Goal: Task Accomplishment & Management: Use online tool/utility

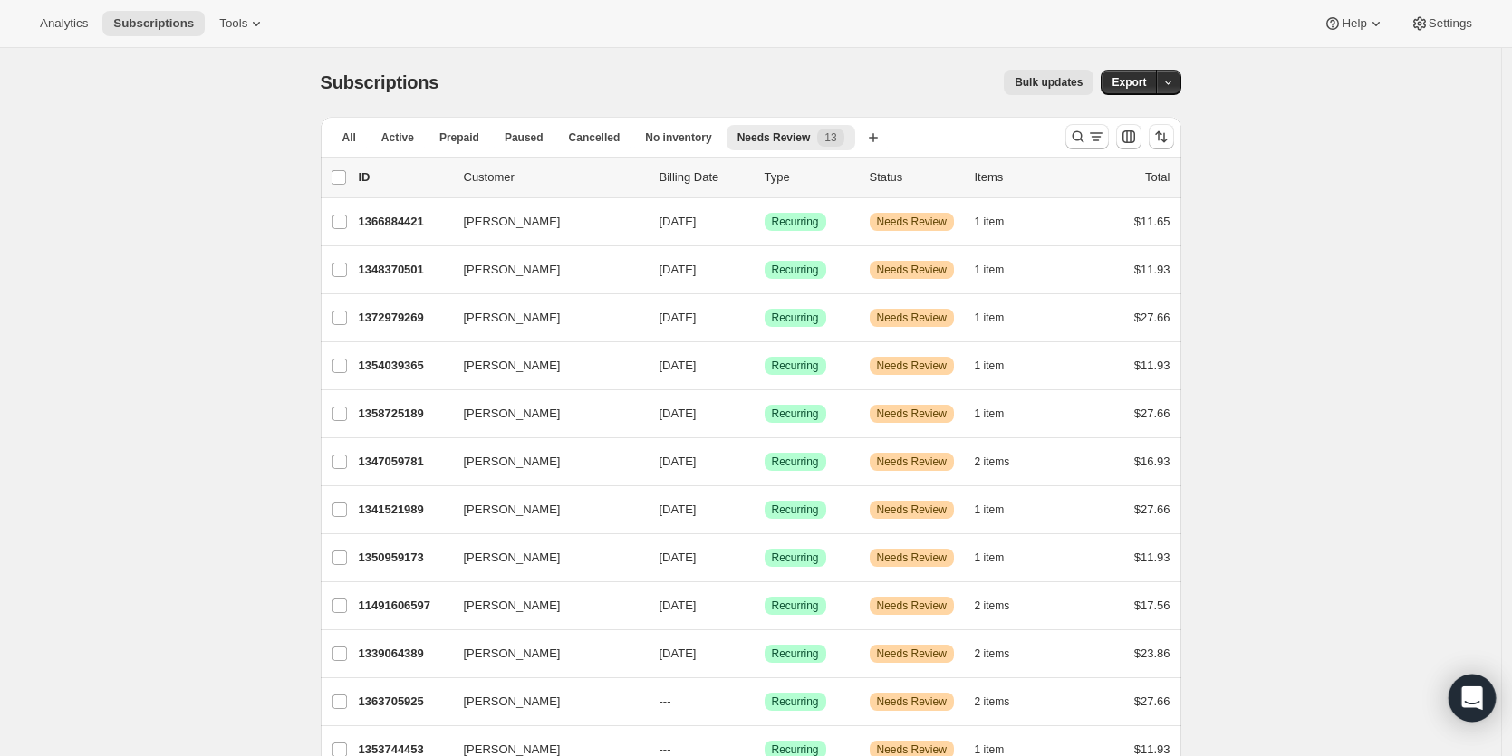
click at [1465, 692] on icon "Open Intercom Messenger" at bounding box center [1471, 699] width 21 height 24
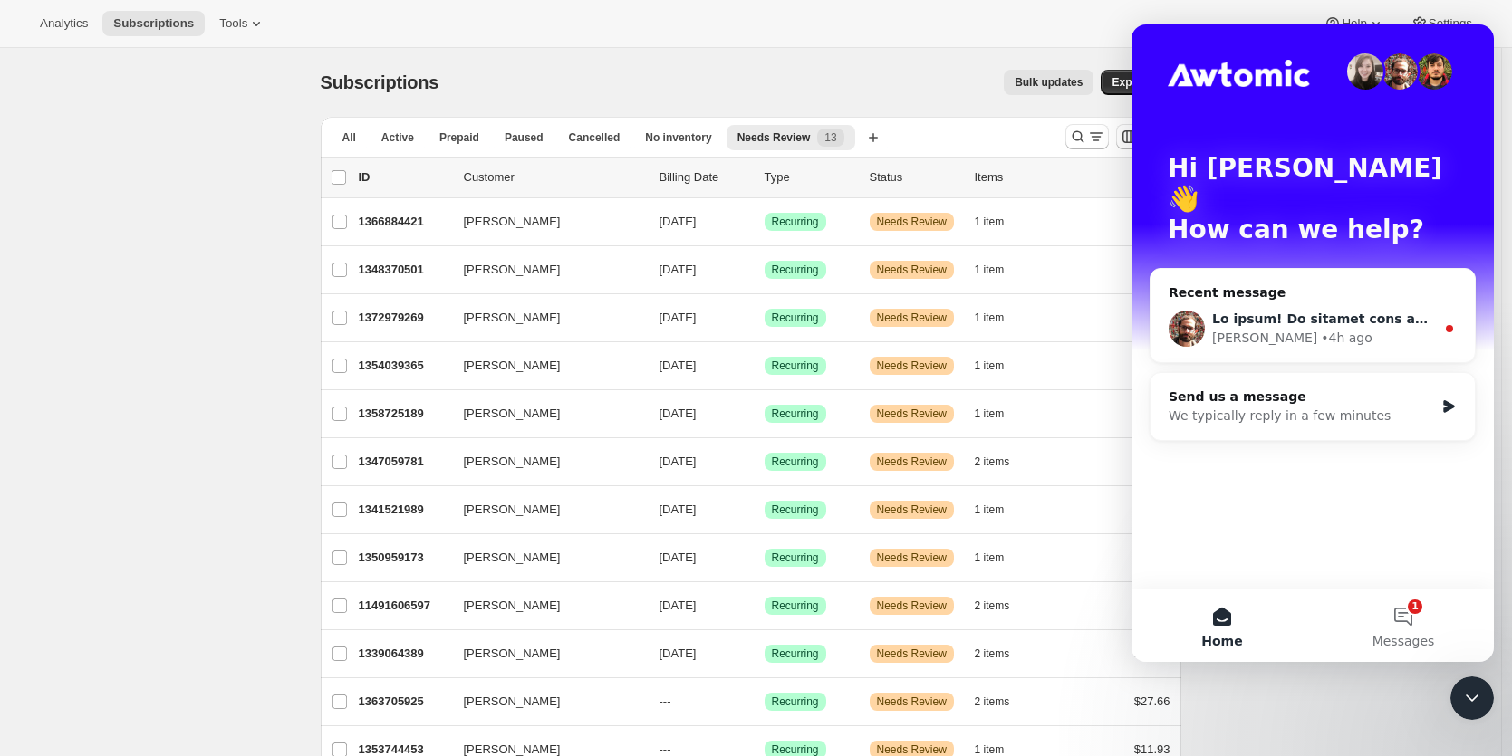
click at [1332, 310] on div "Intercom messenger" at bounding box center [1323, 319] width 223 height 19
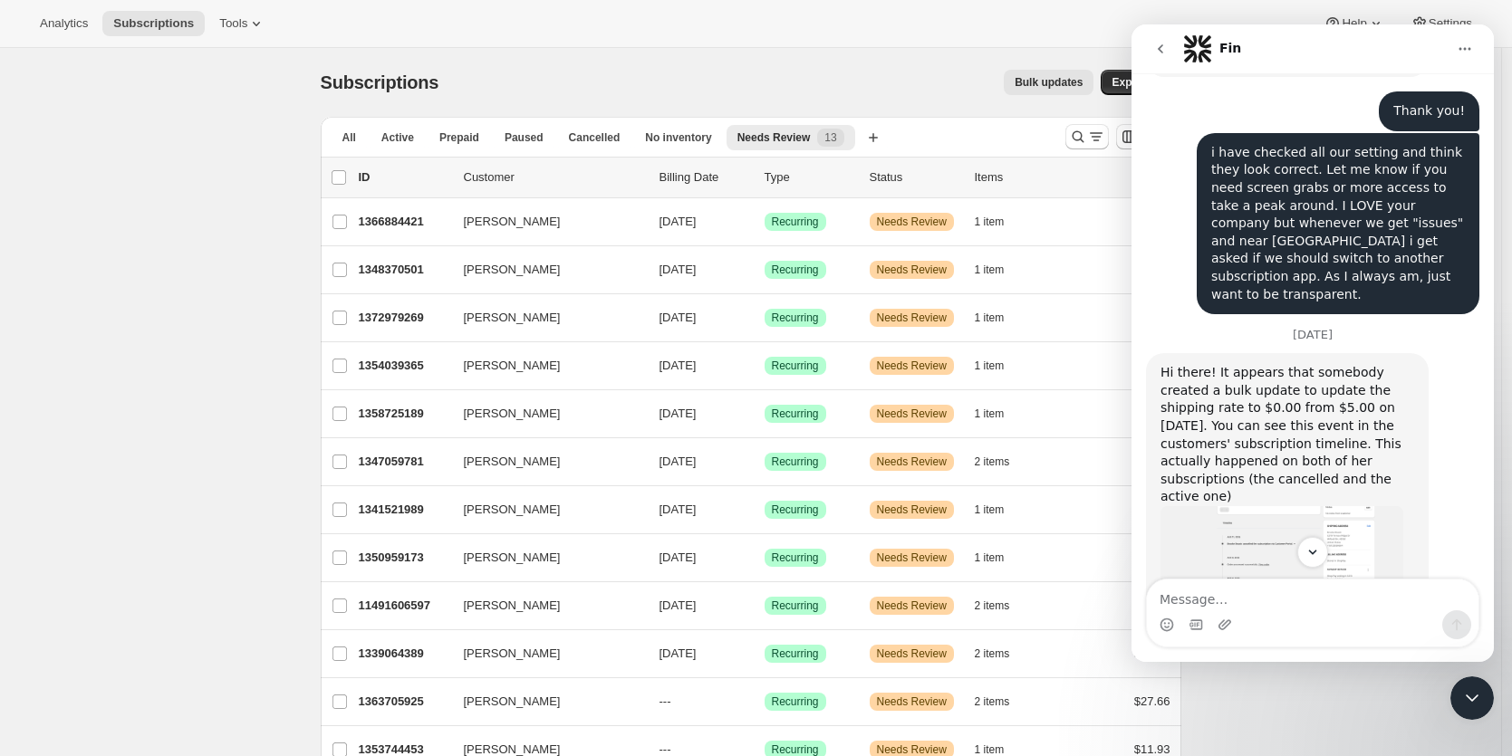
scroll to position [612, 0]
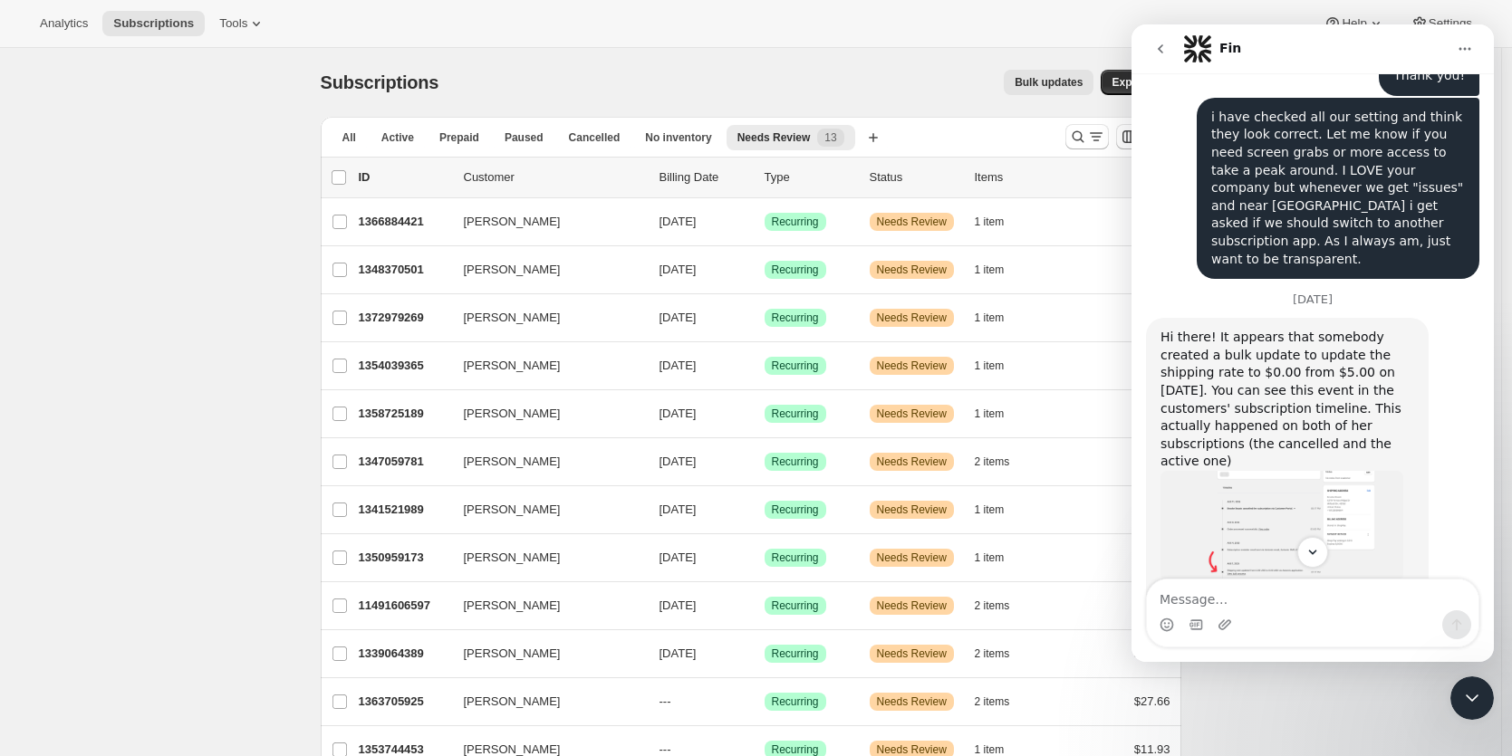
click at [1286, 471] on img "Brian says…" at bounding box center [1282, 526] width 243 height 111
click at [1286, 415] on img "Close" at bounding box center [756, 397] width 1326 height 602
click at [1321, 471] on img "Brian says…" at bounding box center [1282, 526] width 243 height 111
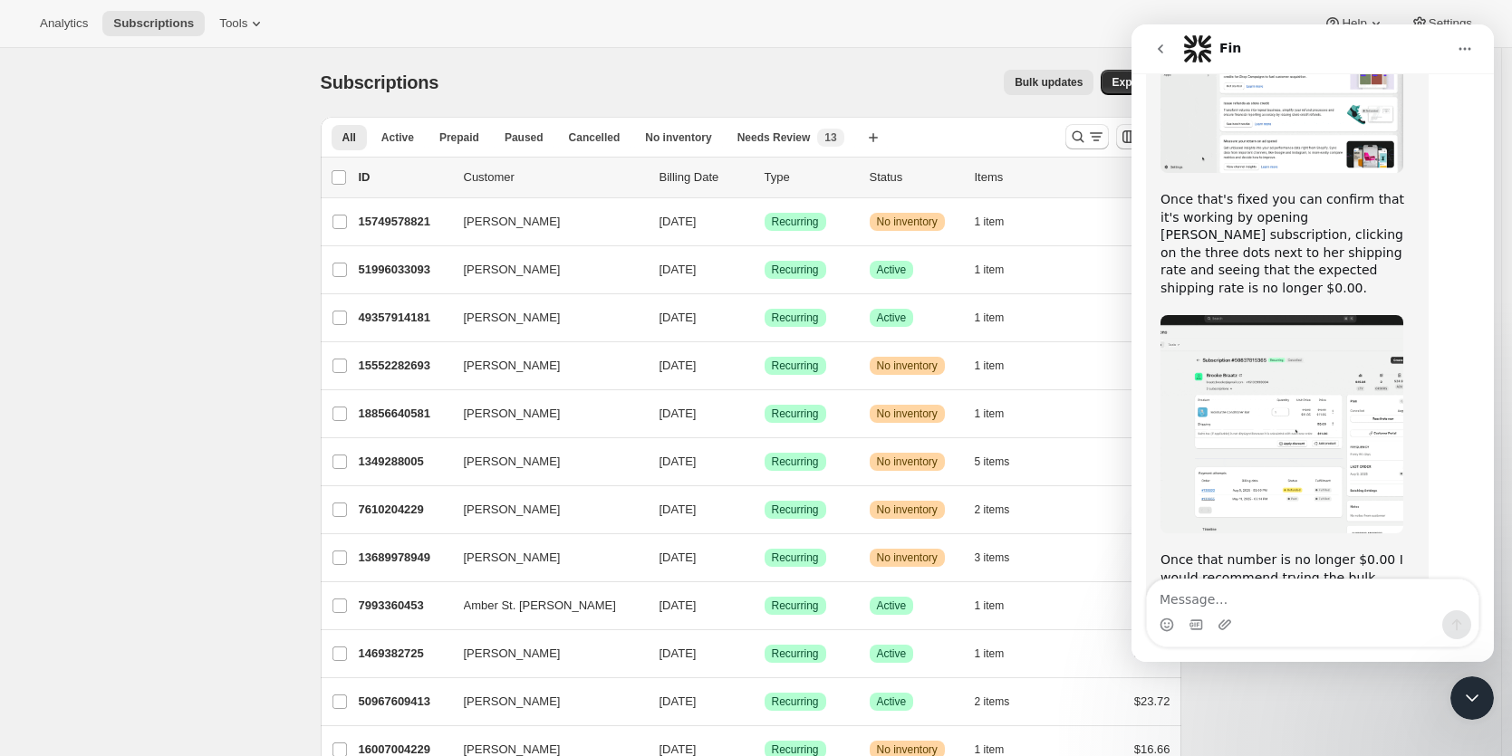
scroll to position [1467, 0]
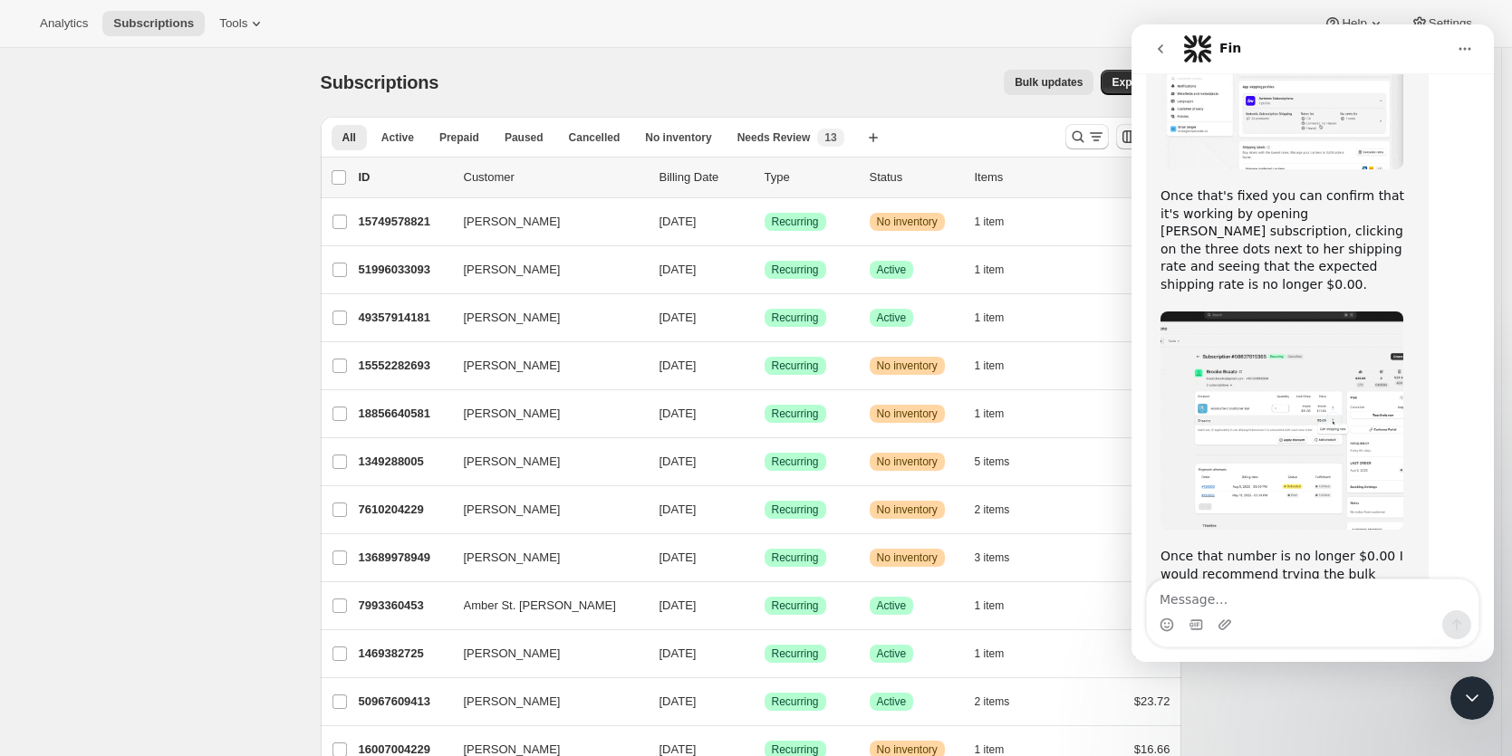
click at [1291, 312] on img "Brian says…" at bounding box center [1282, 421] width 243 height 218
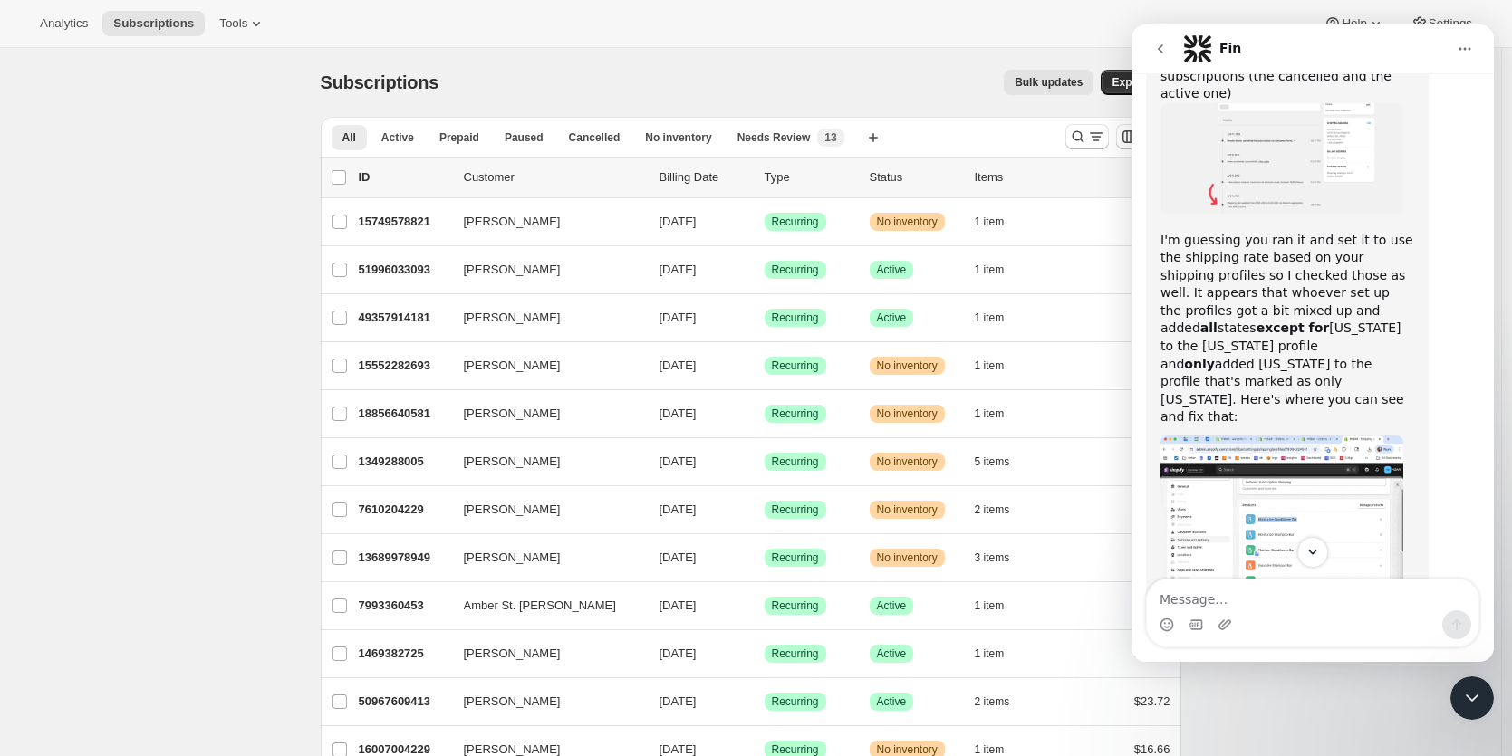
scroll to position [955, 0]
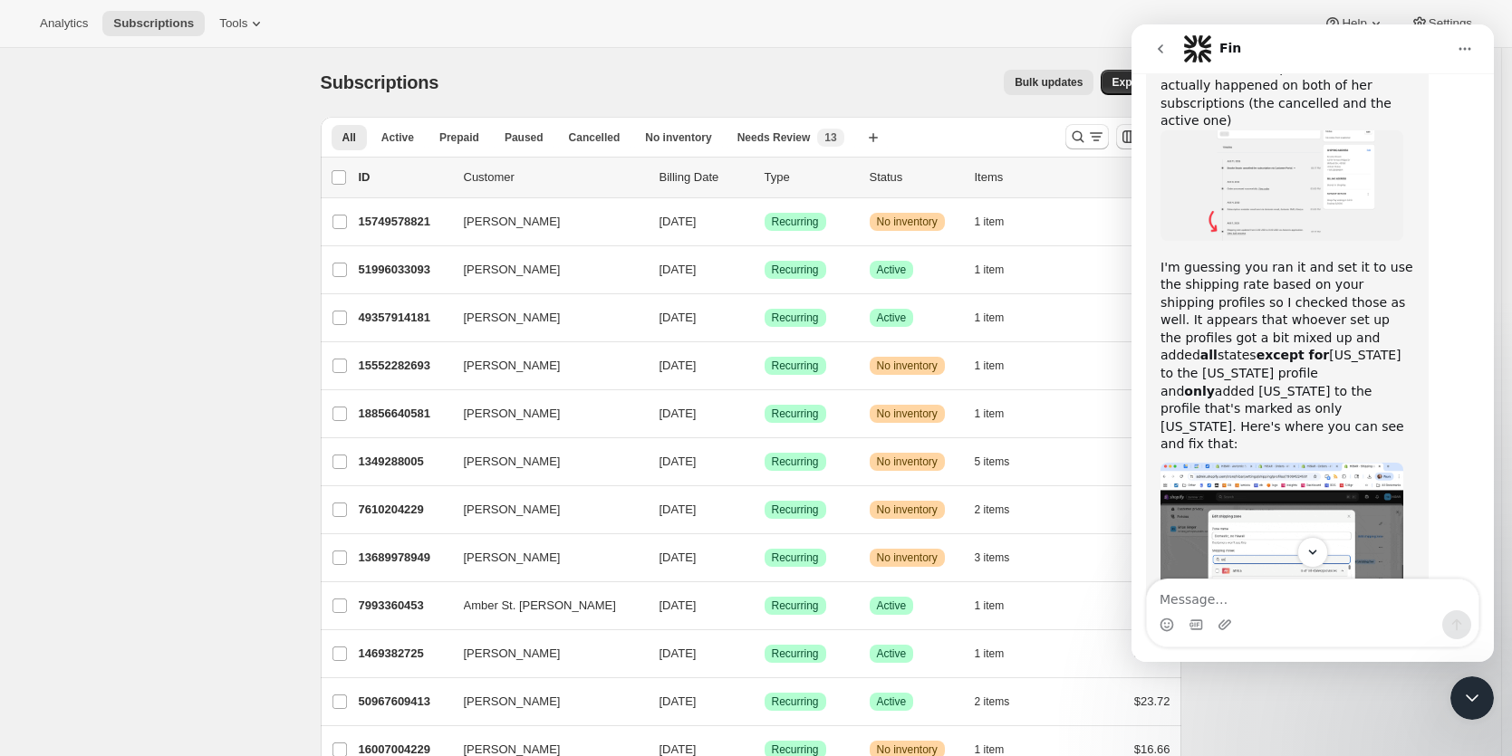
click at [1461, 48] on icon "Home" at bounding box center [1465, 49] width 12 height 3
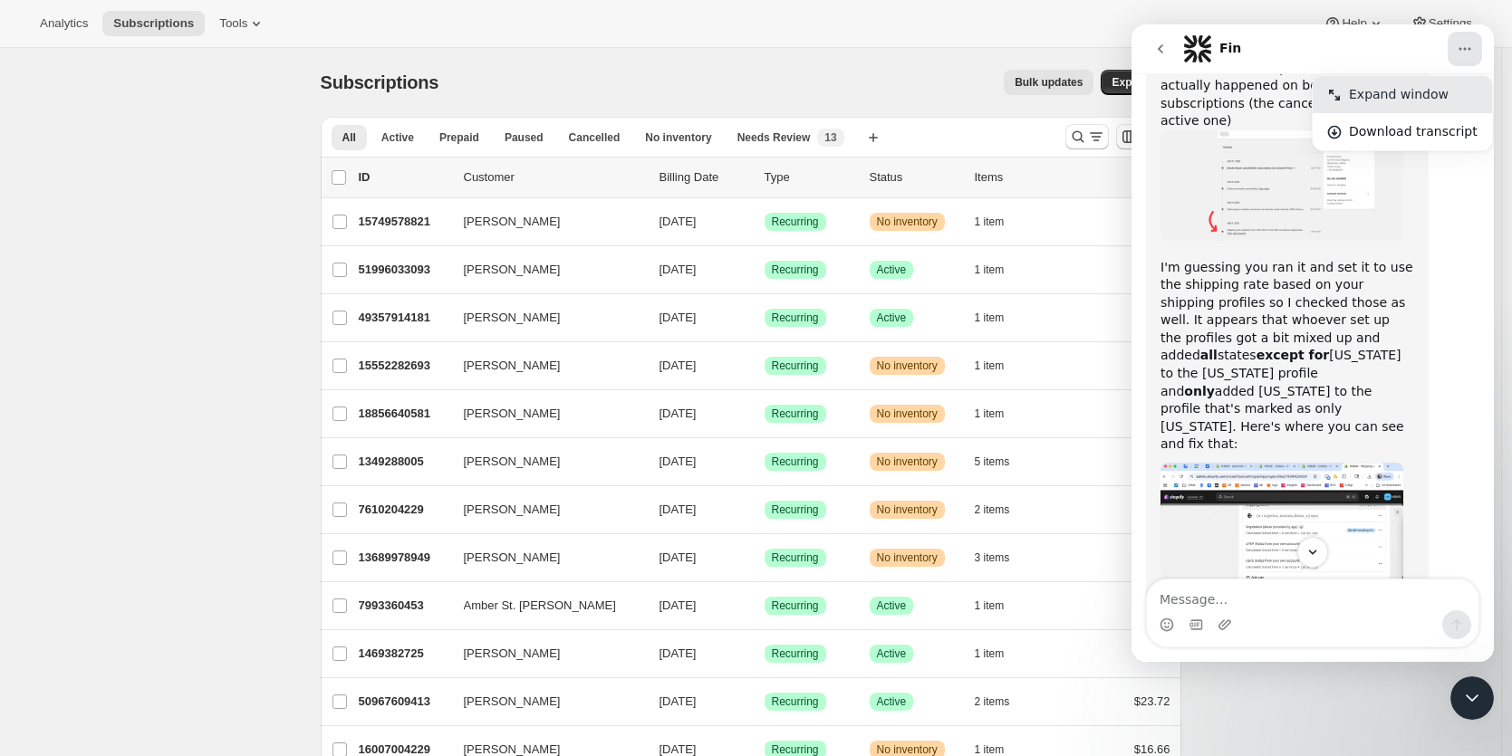
click at [1438, 100] on div "Expand window" at bounding box center [1413, 94] width 129 height 19
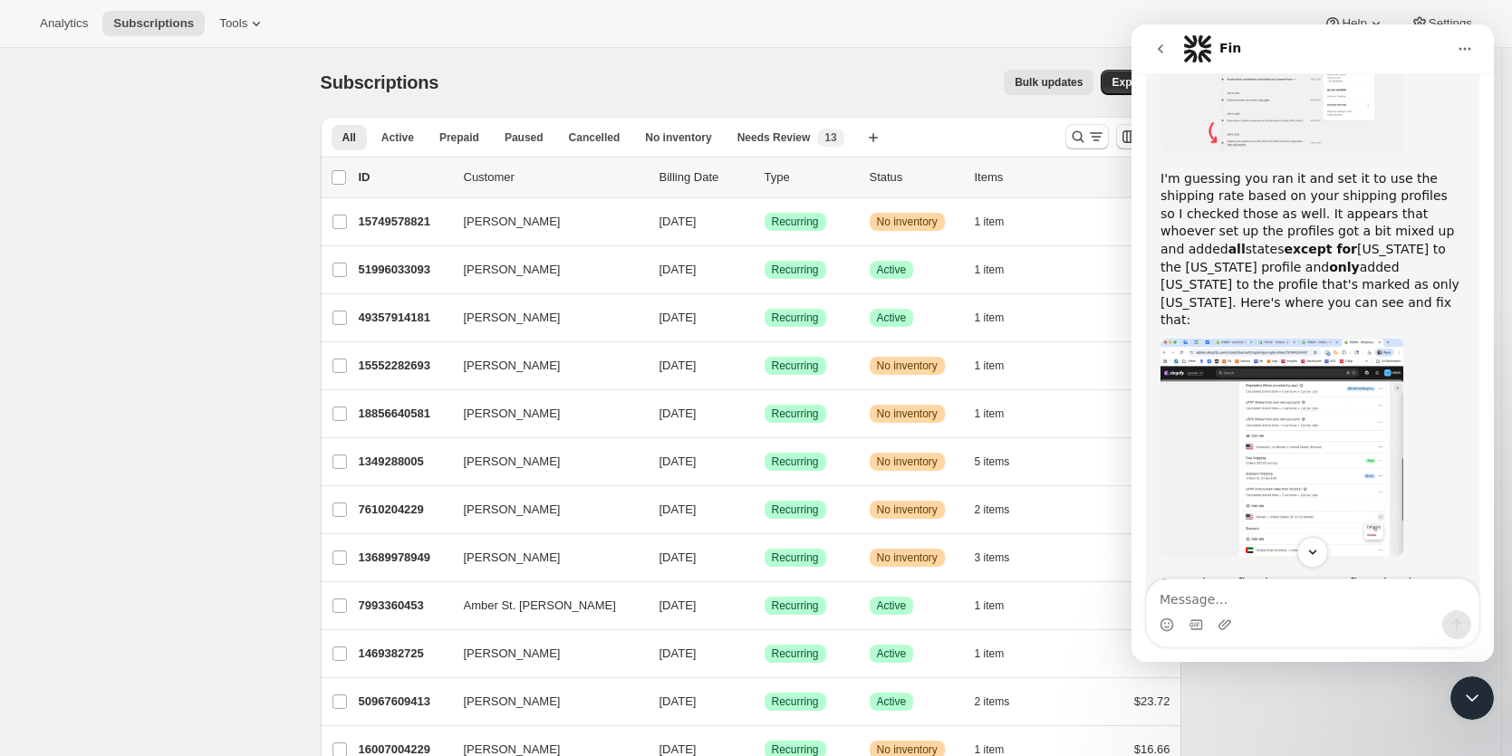
scroll to position [936, 0]
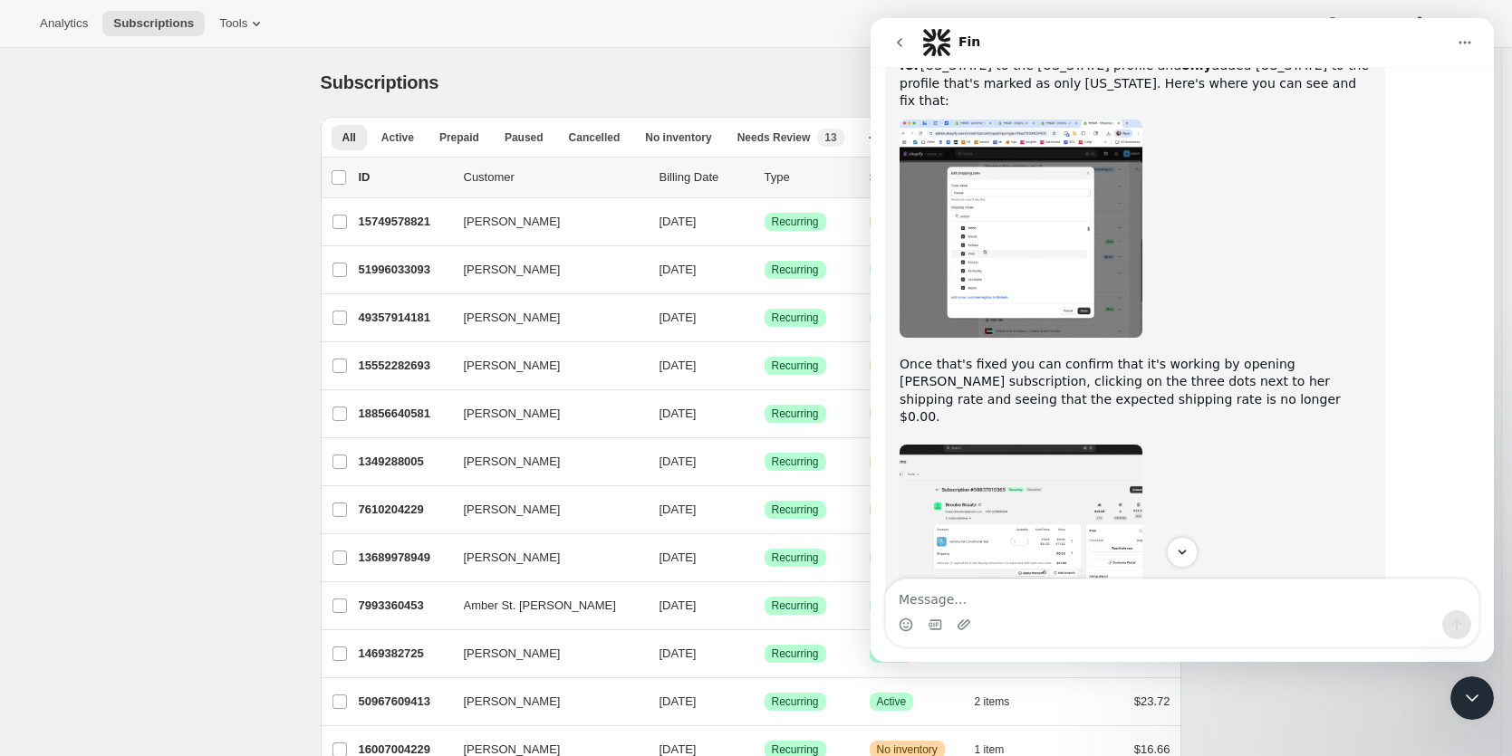
click at [1123, 155] on img "Brian says…" at bounding box center [1021, 229] width 243 height 218
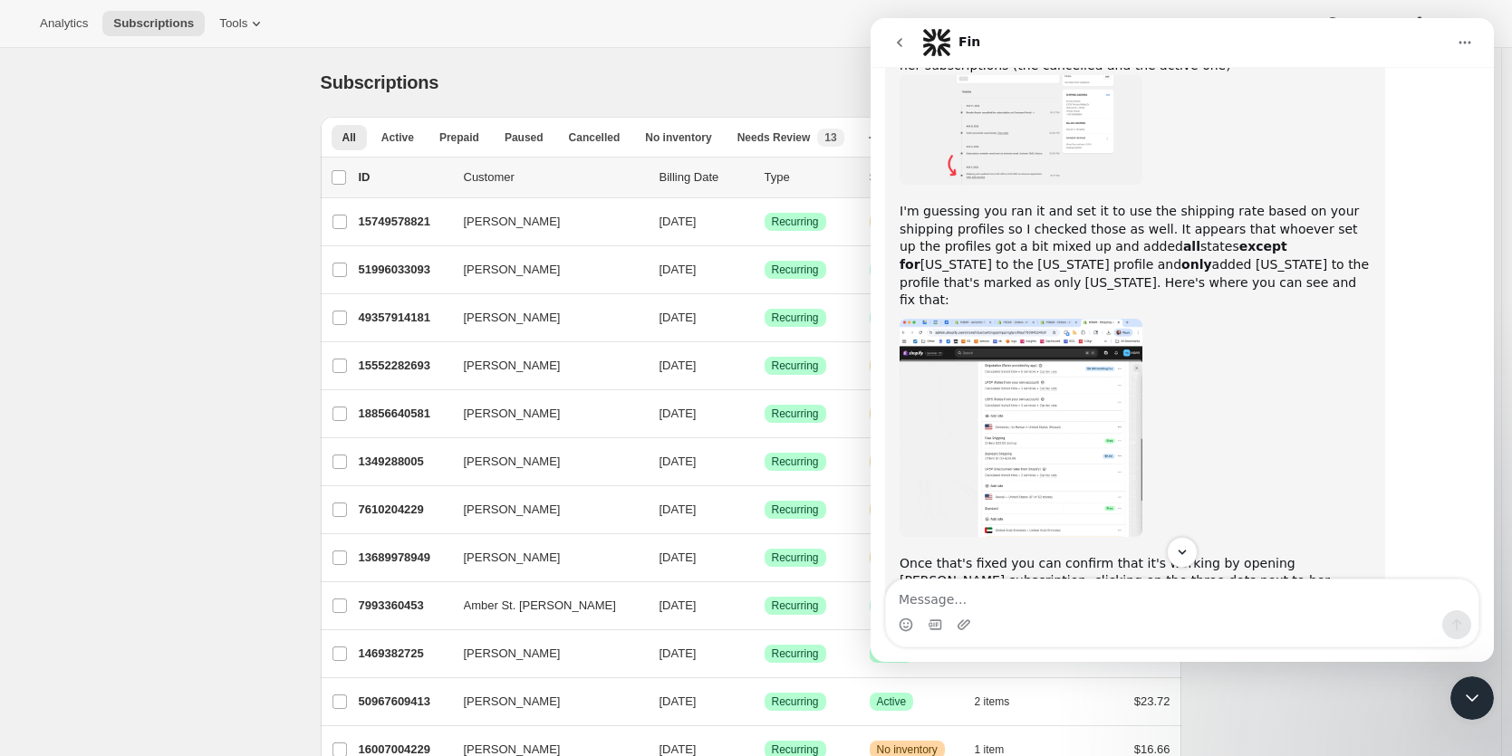
scroll to position [878, 0]
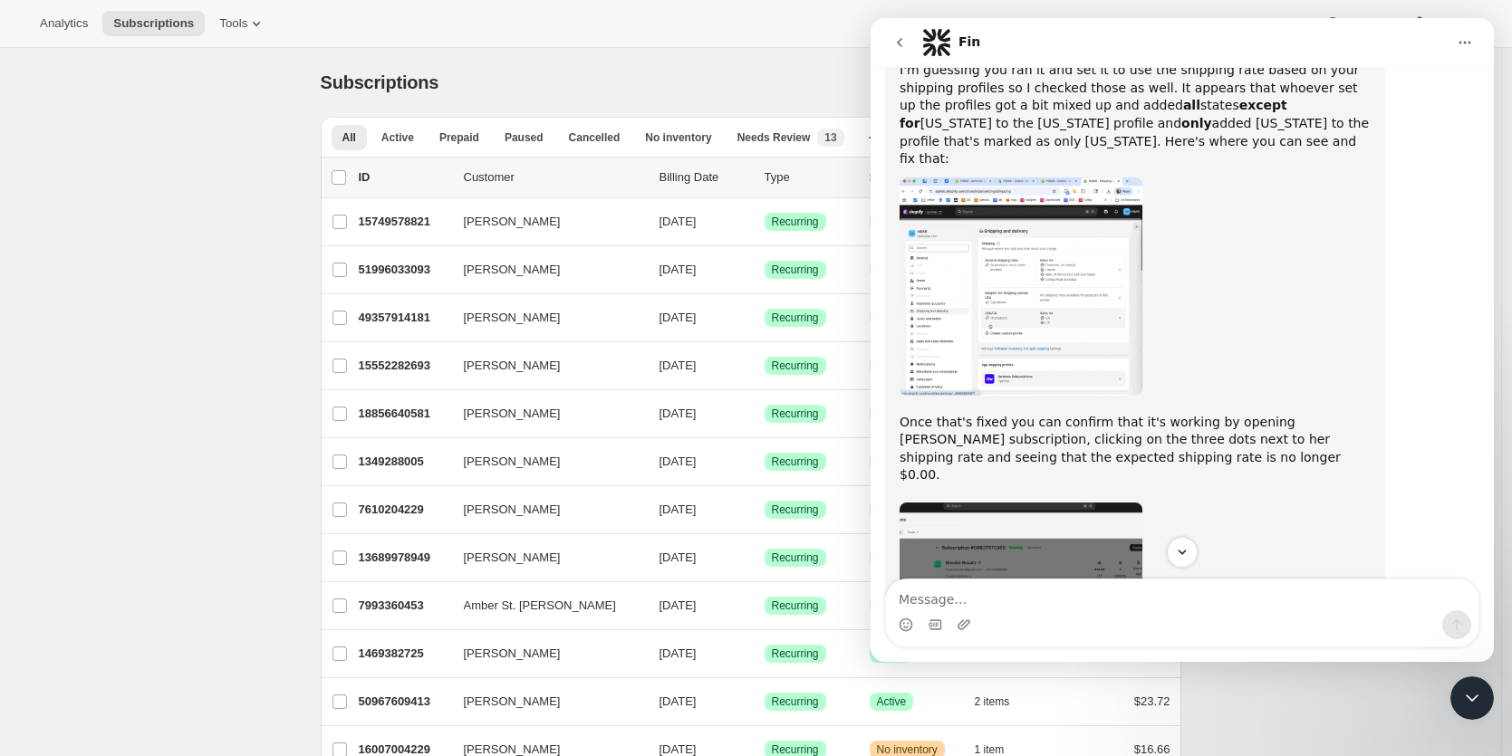
click at [1055, 287] on img "Brian says…" at bounding box center [1021, 287] width 243 height 218
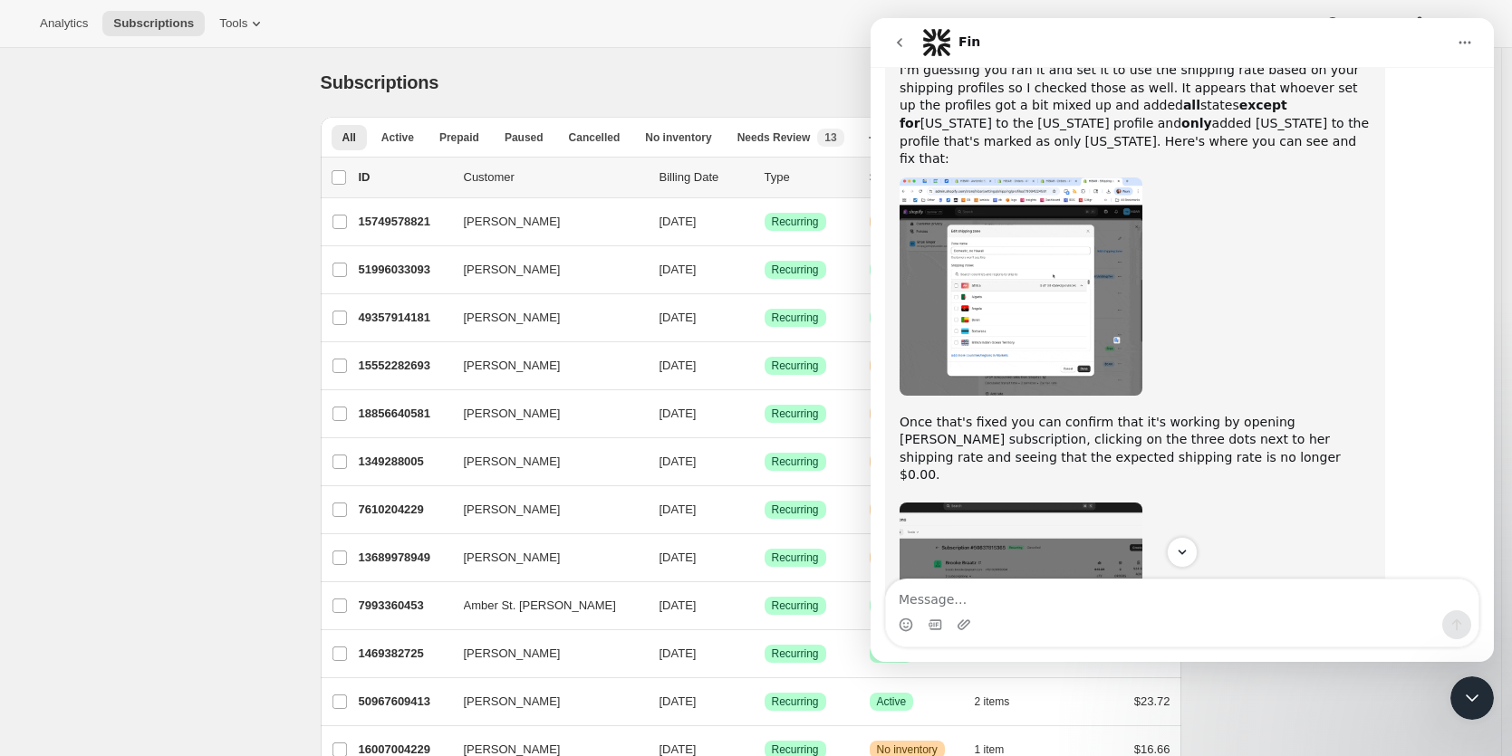
click at [1472, 39] on button "Home" at bounding box center [1465, 42] width 34 height 34
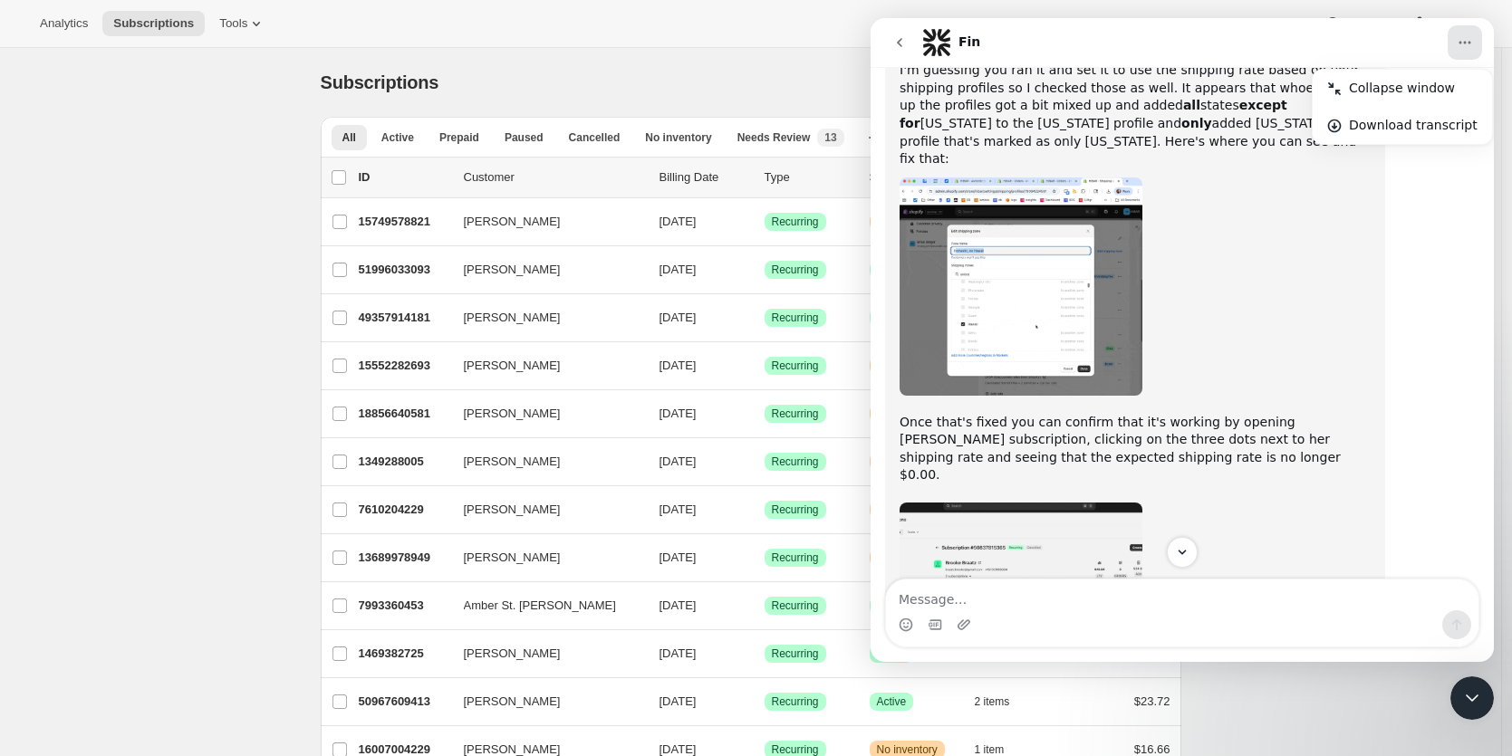
click at [1211, 248] on div "Brian says…" at bounding box center [1135, 287] width 471 height 218
click at [1139, 246] on img "Brian says…" at bounding box center [1021, 287] width 243 height 218
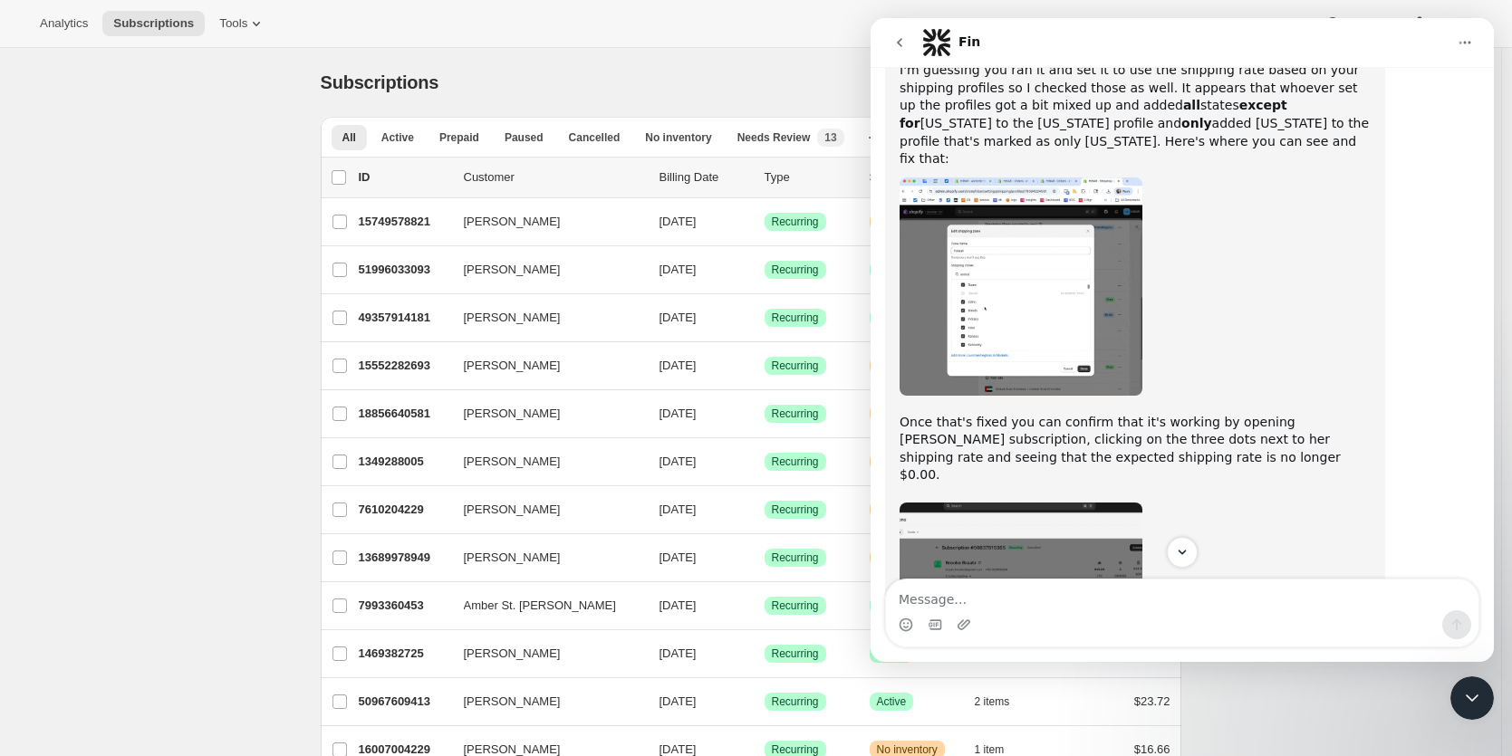
scroll to position [0, 0]
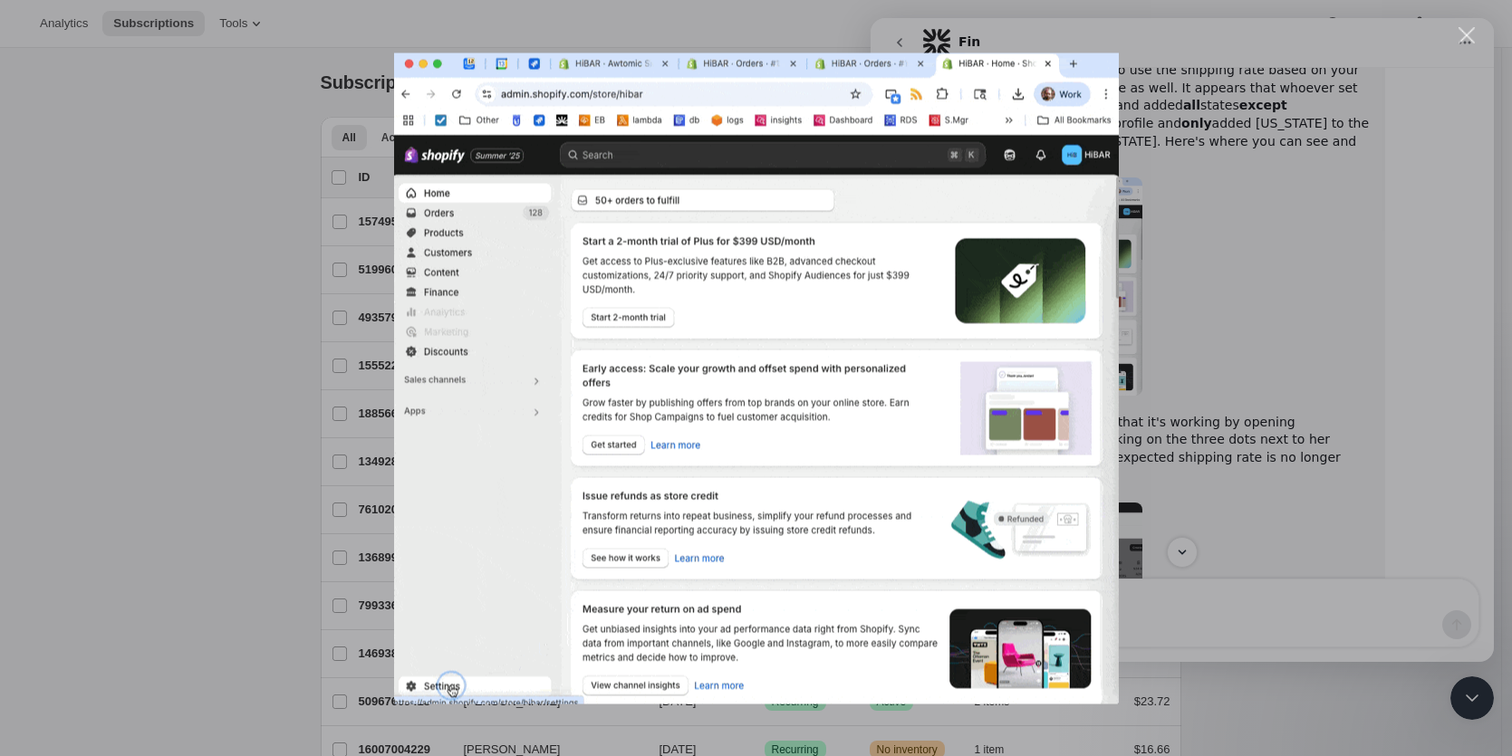
click at [1299, 290] on div "Intercom messenger" at bounding box center [756, 378] width 1512 height 756
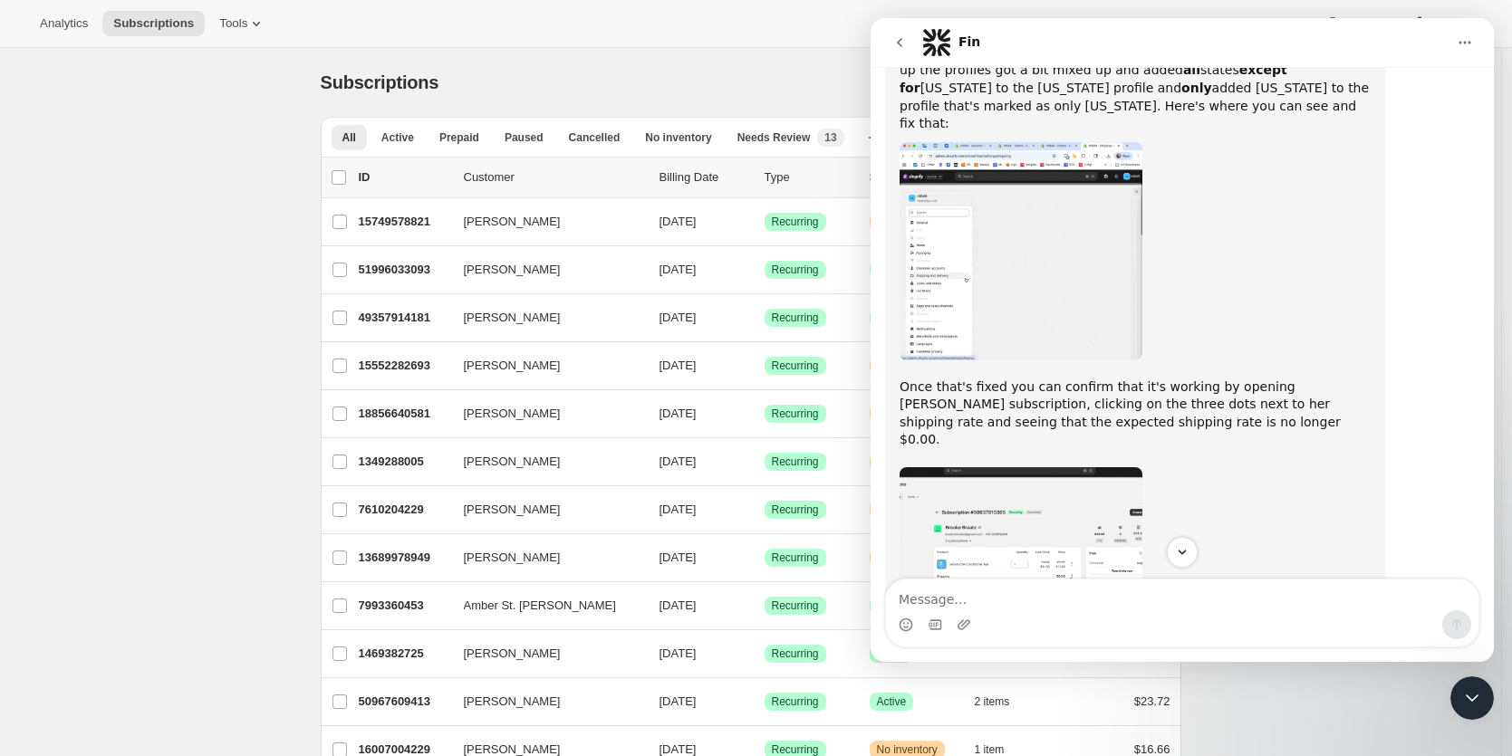
scroll to position [973, 0]
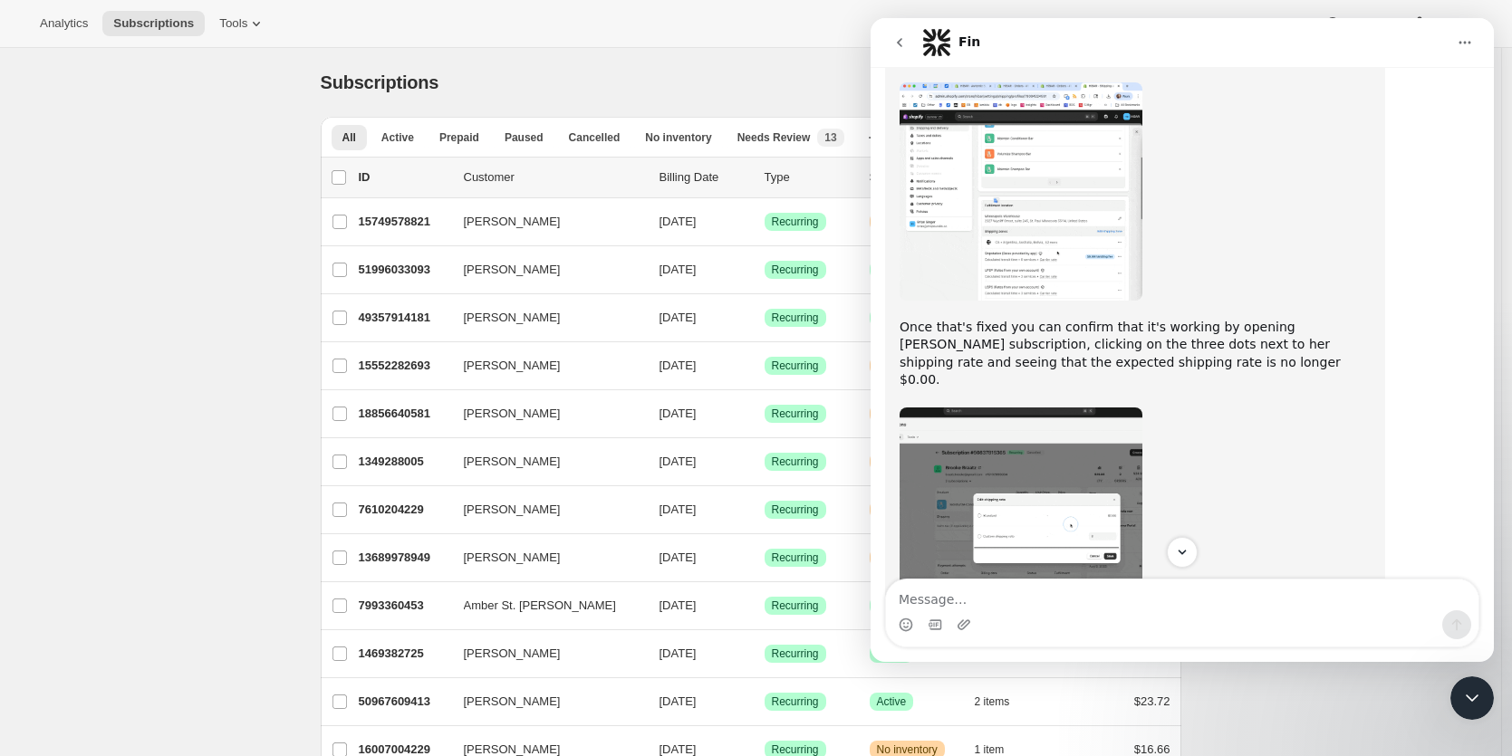
click at [1062, 408] on img "Brian says…" at bounding box center [1021, 517] width 243 height 218
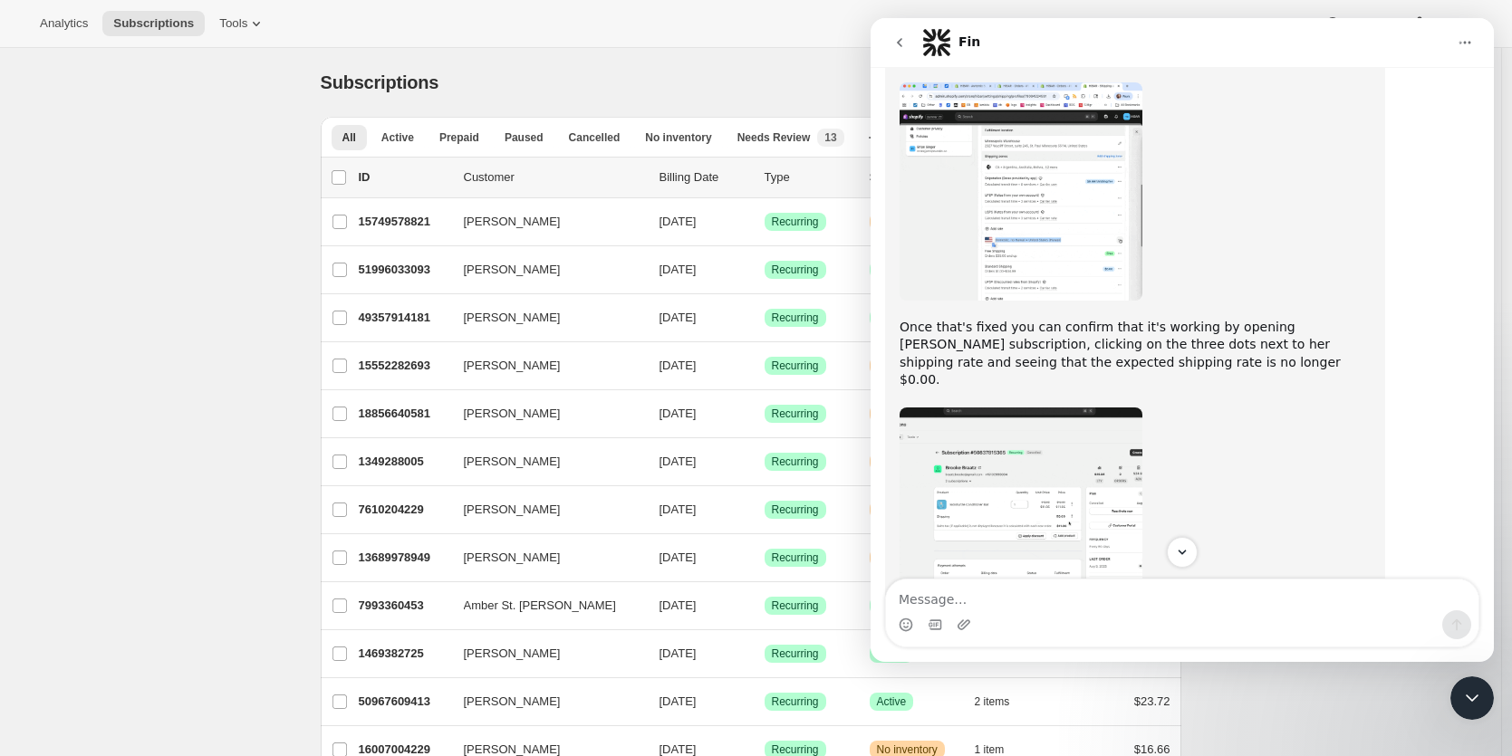
click at [1062, 380] on img "Close" at bounding box center [756, 396] width 725 height 651
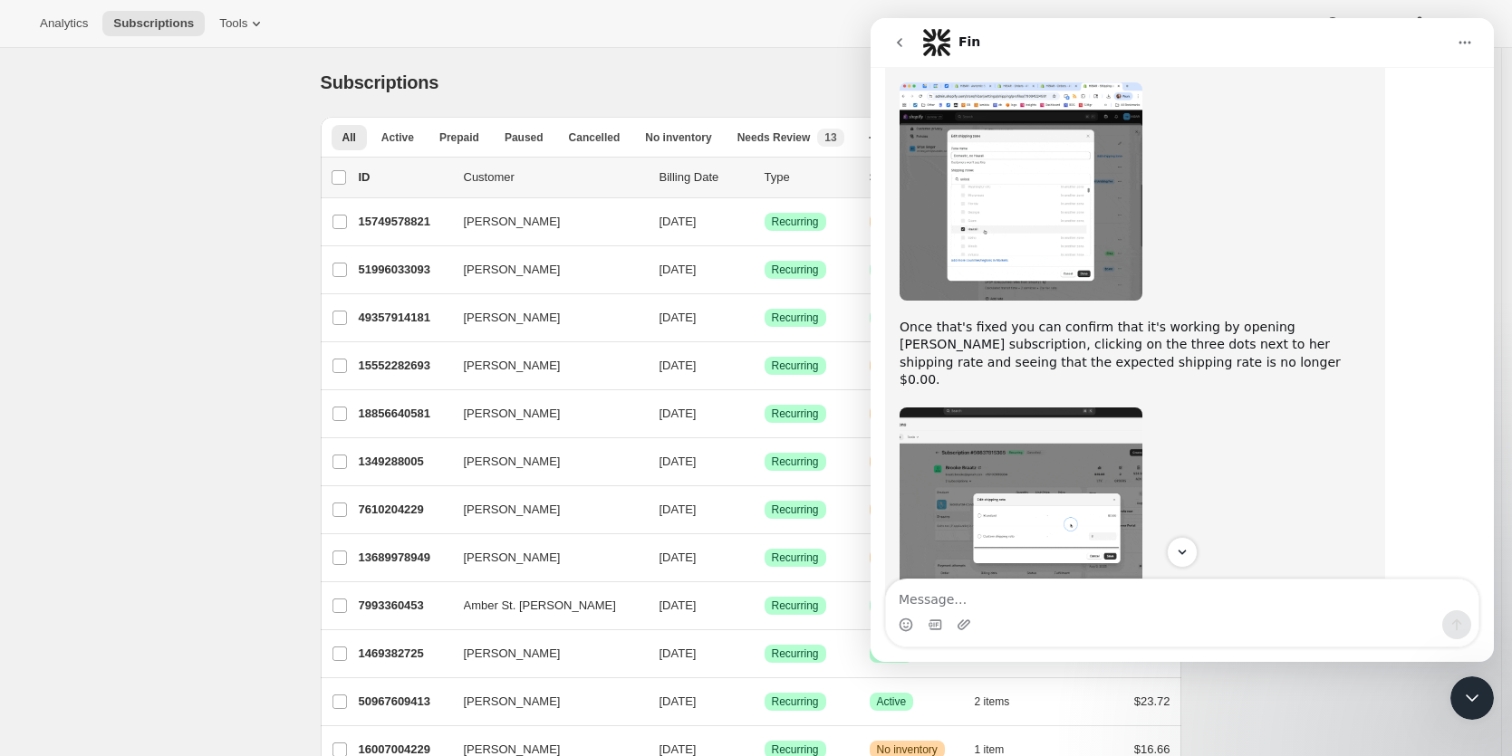
click at [1064, 492] on img "Brian says…" at bounding box center [1021, 517] width 243 height 218
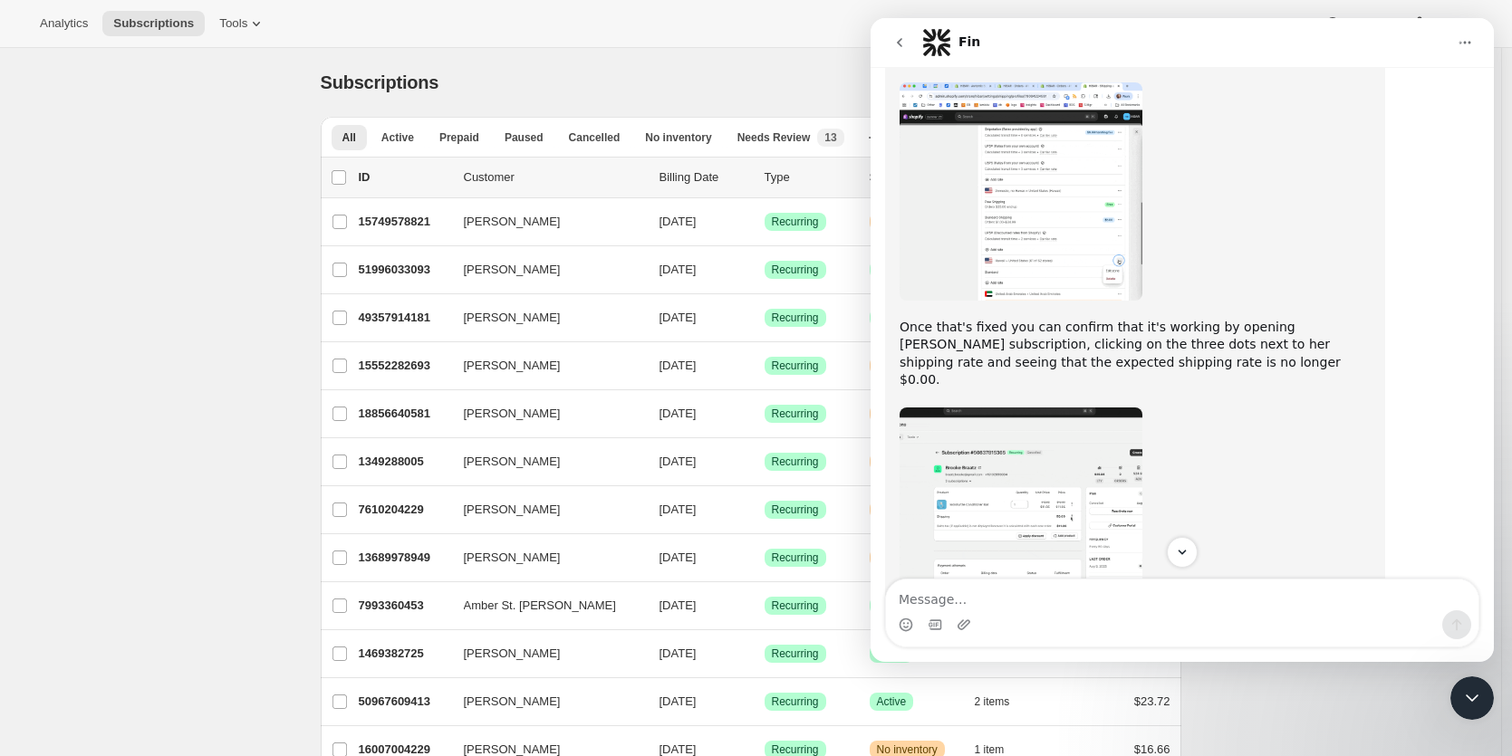
click at [1064, 492] on img "Close" at bounding box center [756, 396] width 725 height 651
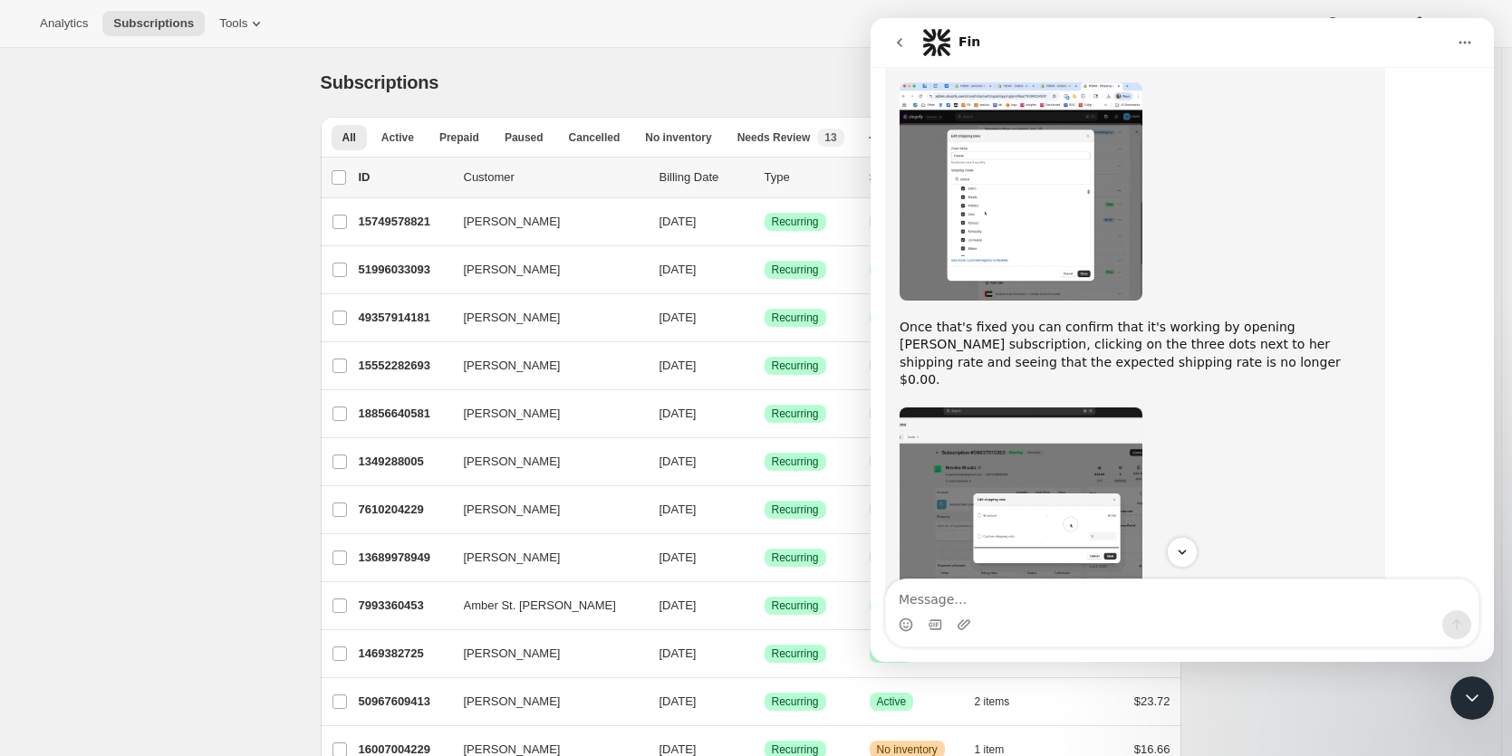
click at [1079, 408] on img "Brian says…" at bounding box center [1021, 517] width 243 height 218
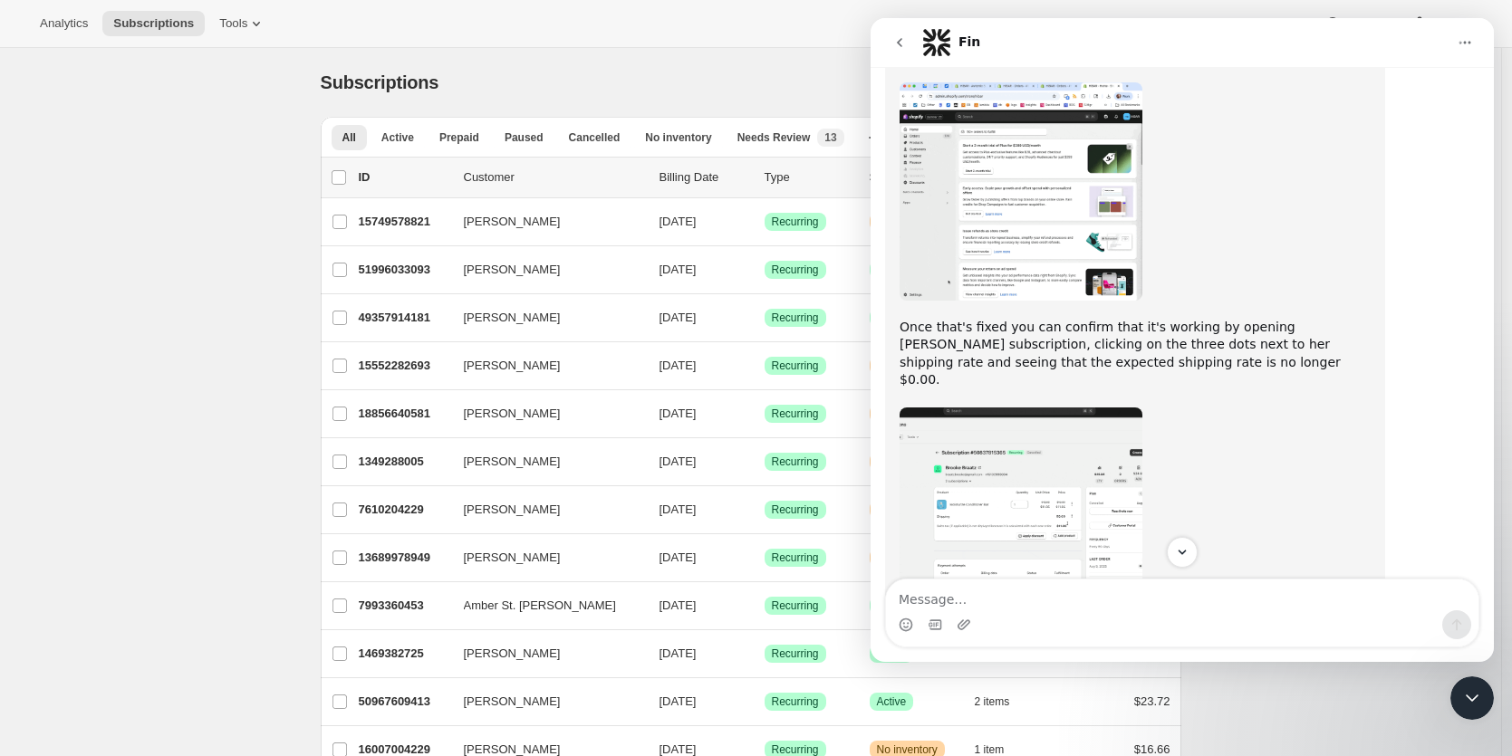
click at [1079, 379] on body at bounding box center [756, 378] width 1498 height 742
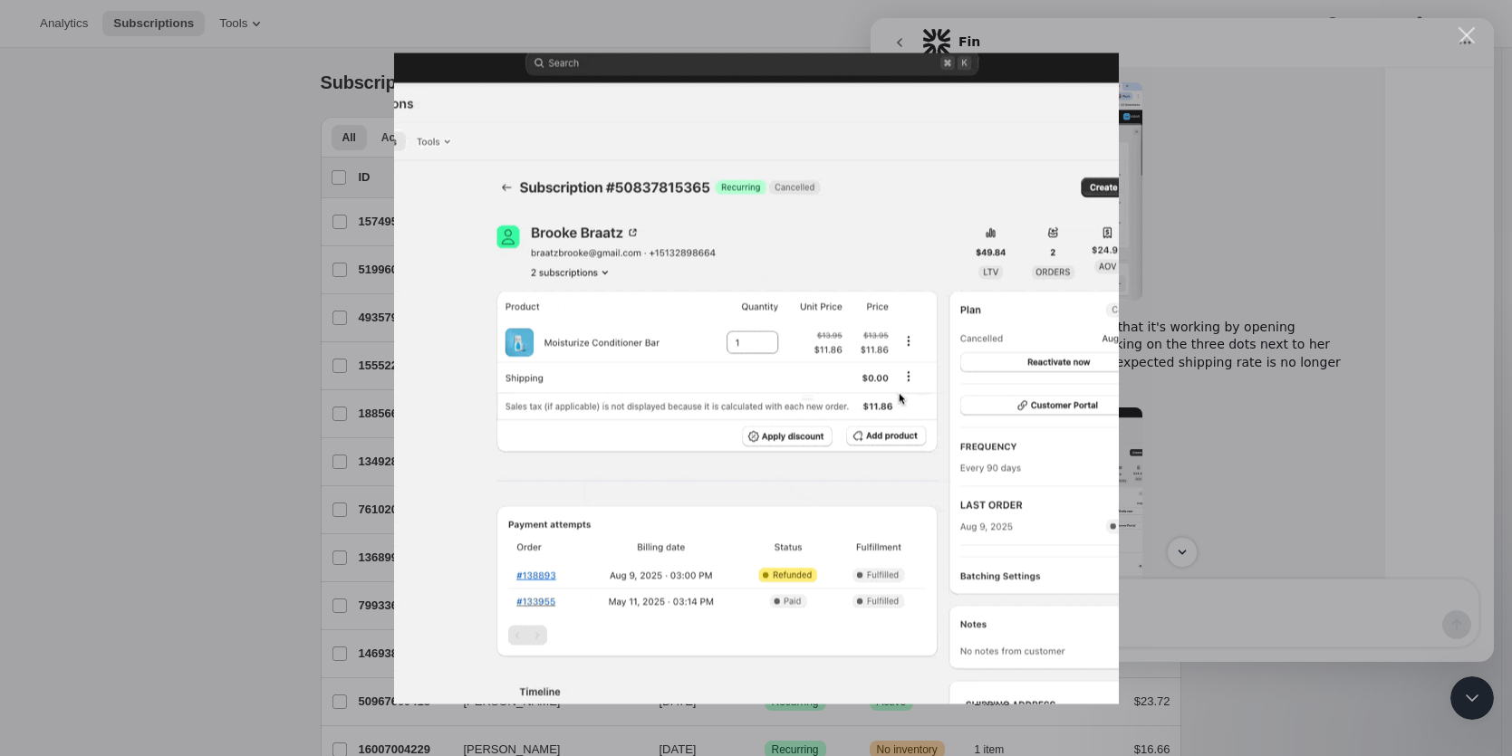
click at [1265, 376] on div "Intercom messenger" at bounding box center [756, 378] width 1512 height 756
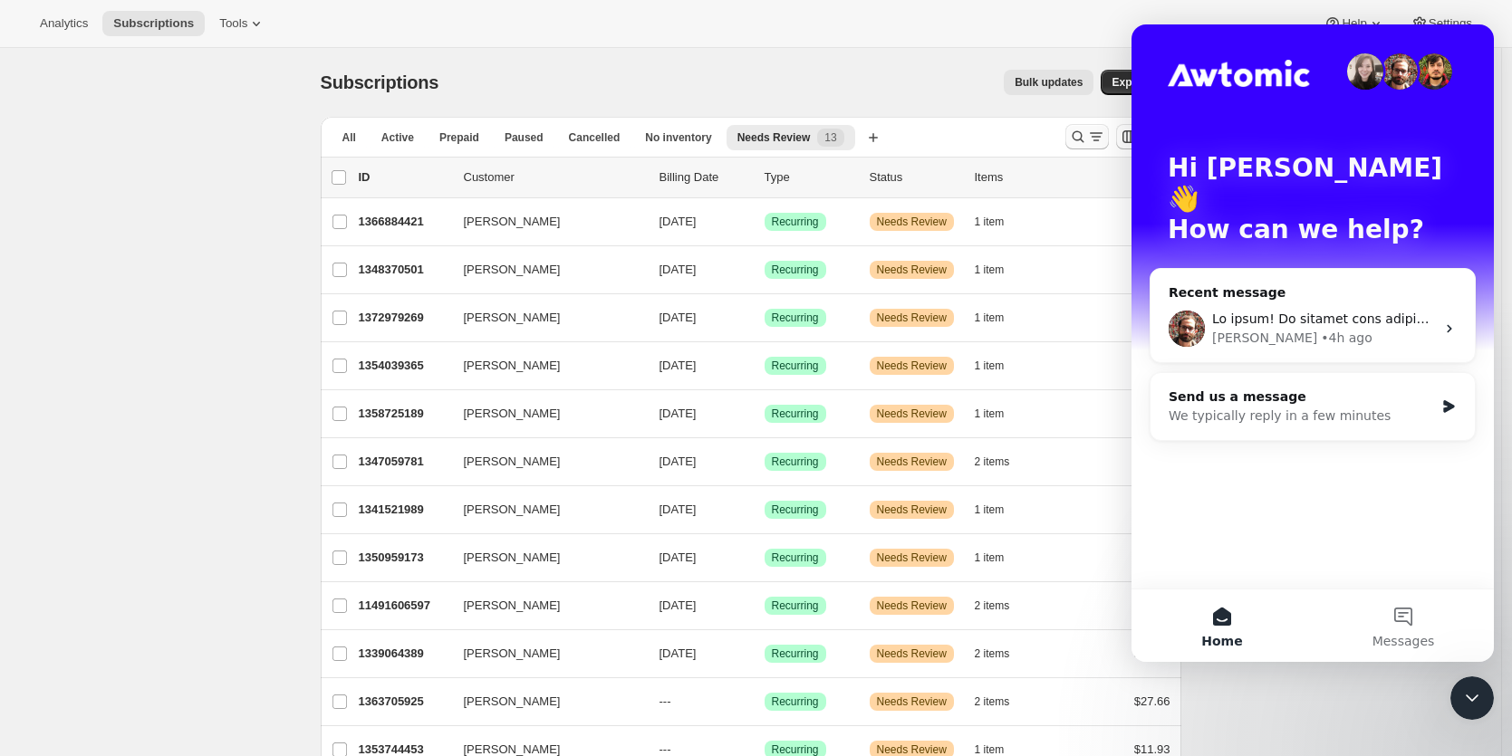
click at [1075, 137] on icon "Search and filter results" at bounding box center [1078, 137] width 18 height 18
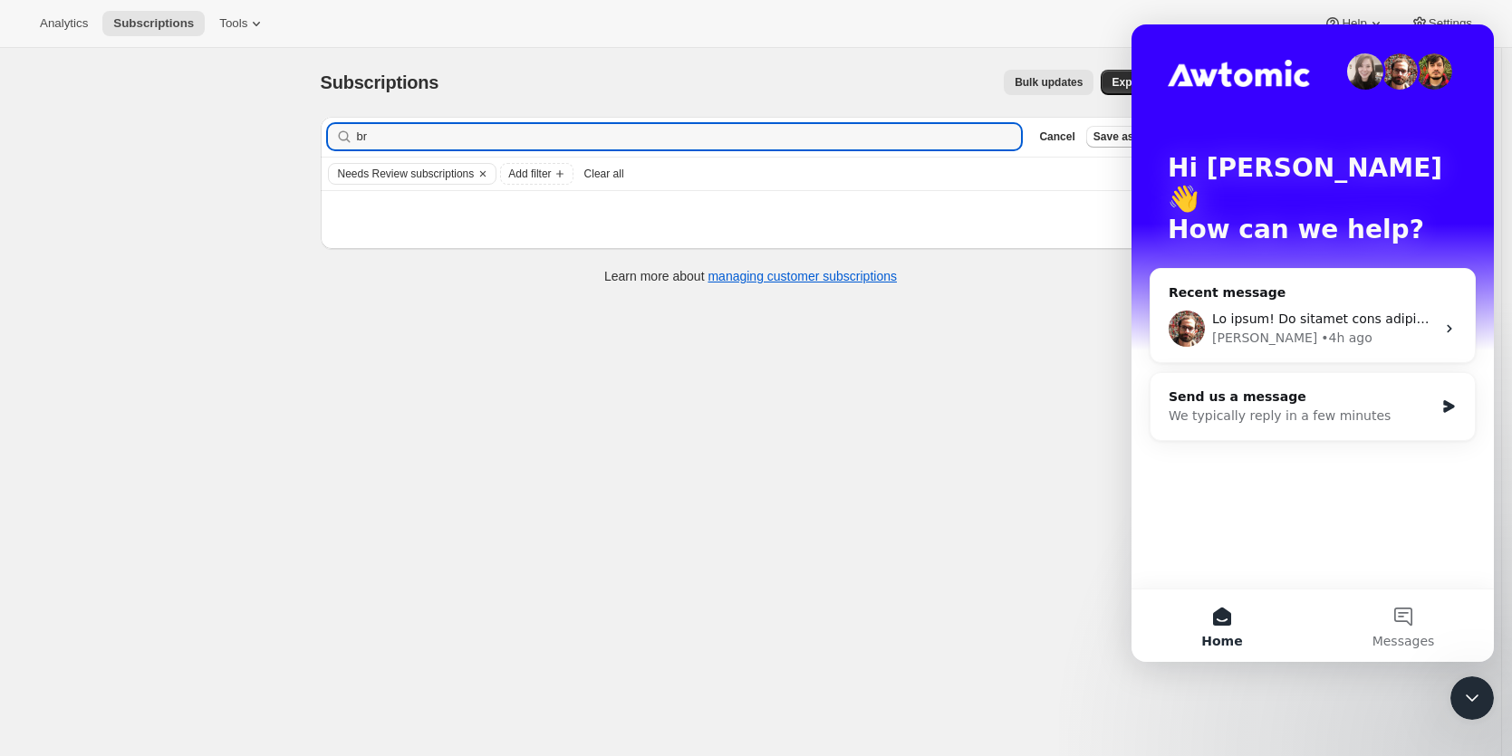
type input "b"
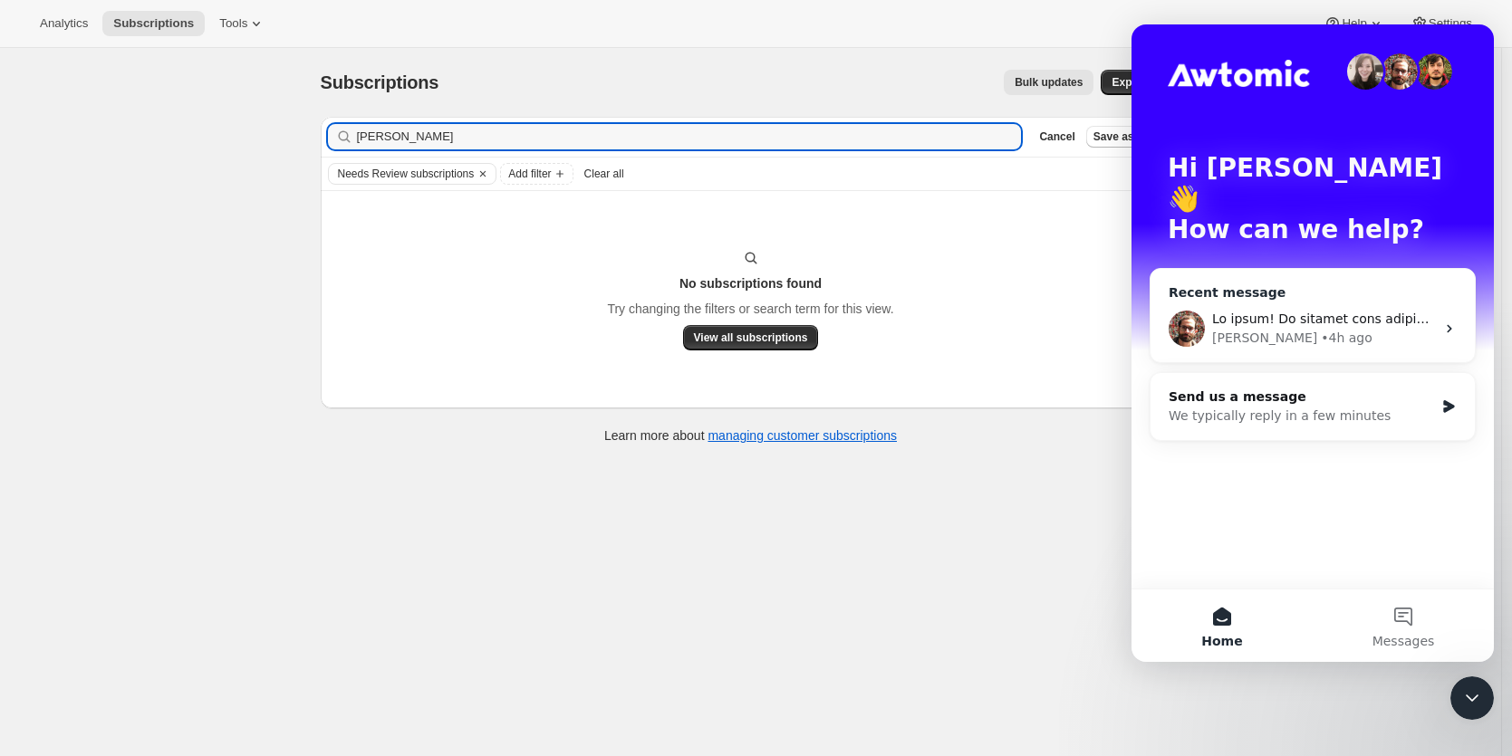
type input "brooke"
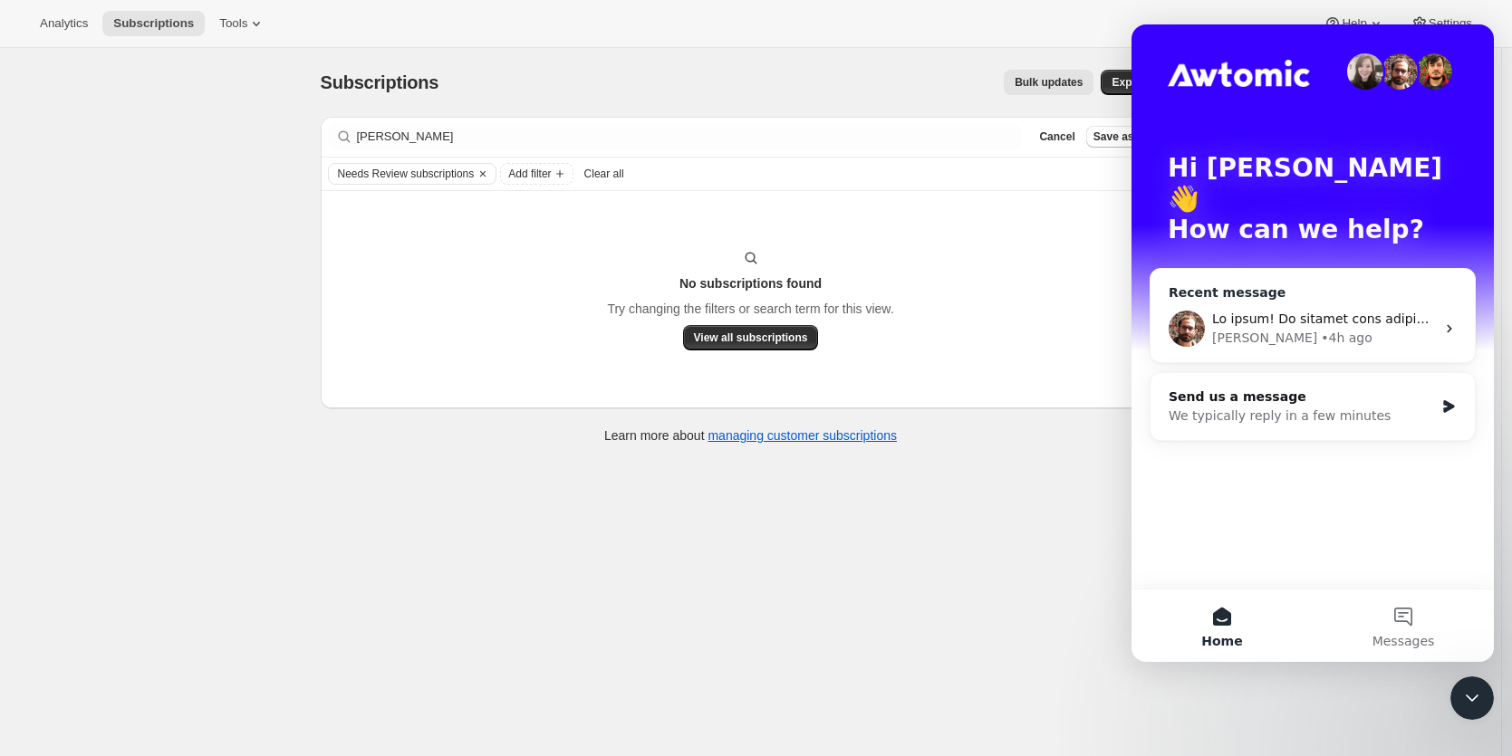
click at [1445, 322] on icon "Intercom messenger" at bounding box center [1449, 329] width 14 height 14
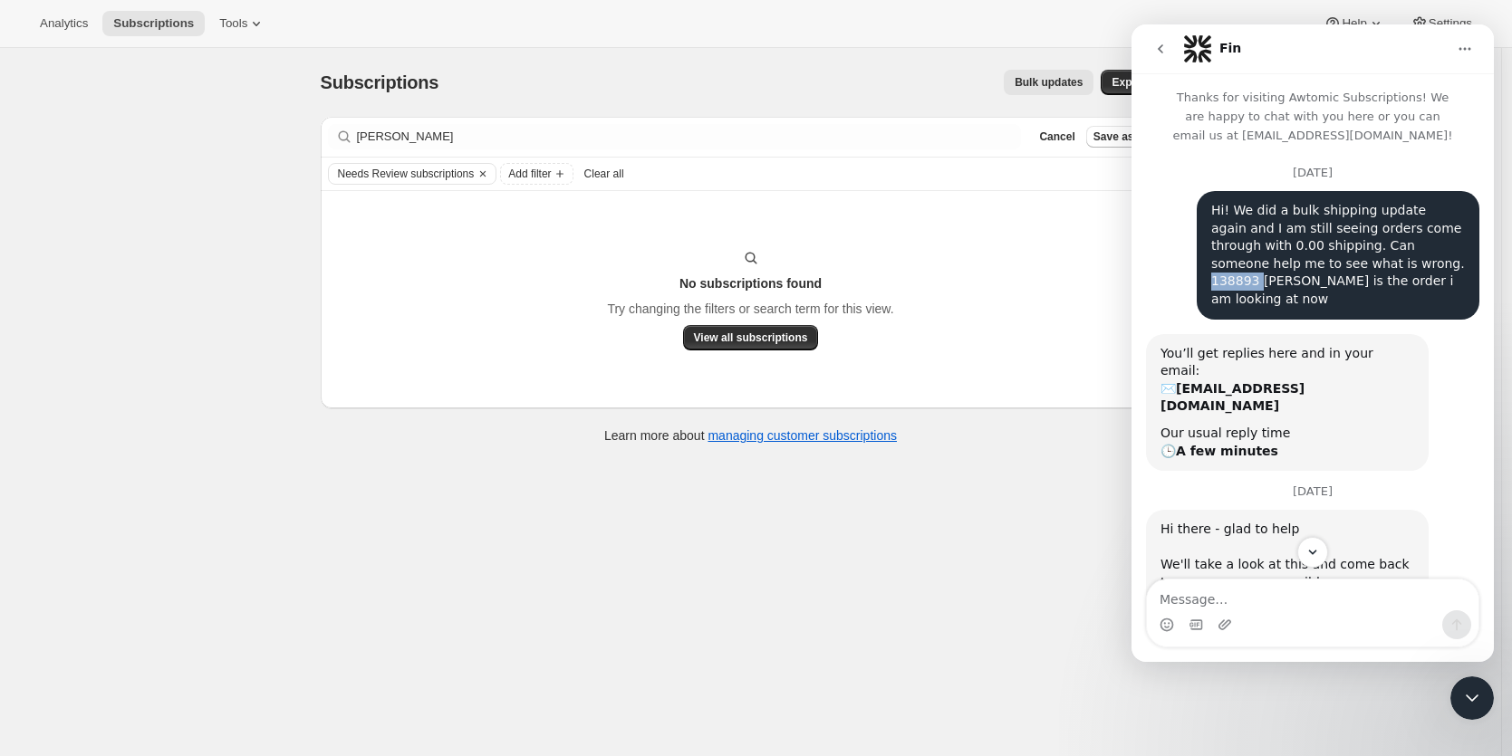
drag, startPoint x: 1376, startPoint y: 267, endPoint x: 1327, endPoint y: 266, distance: 48.9
click at [1327, 266] on div "Hi! We did a bulk shipping update again and I am still seeing orders come throu…" at bounding box center [1338, 255] width 254 height 107
copy div "138893"
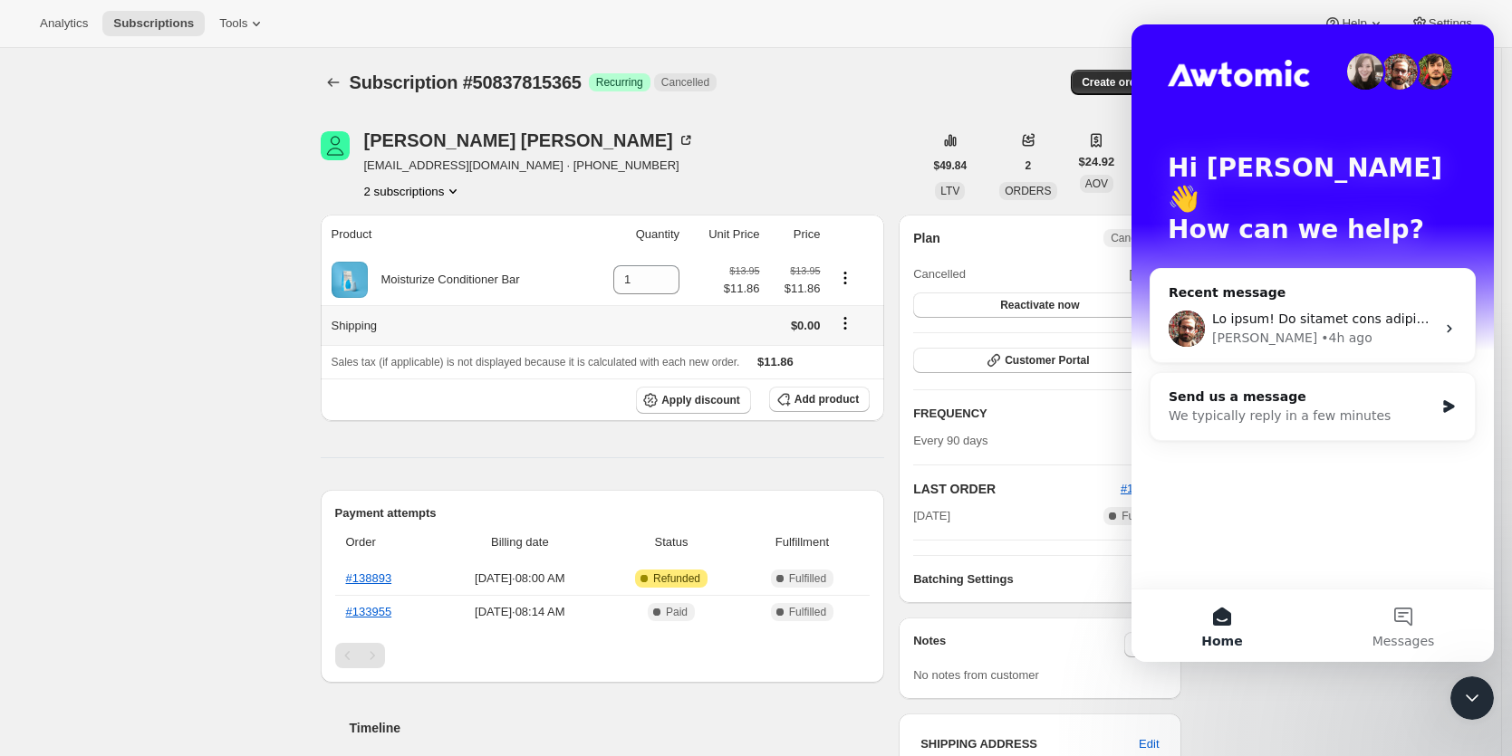
click at [847, 324] on icon "Shipping actions" at bounding box center [845, 324] width 3 height 3
click at [843, 356] on span "Edit shipping rate" at bounding box center [849, 359] width 91 height 14
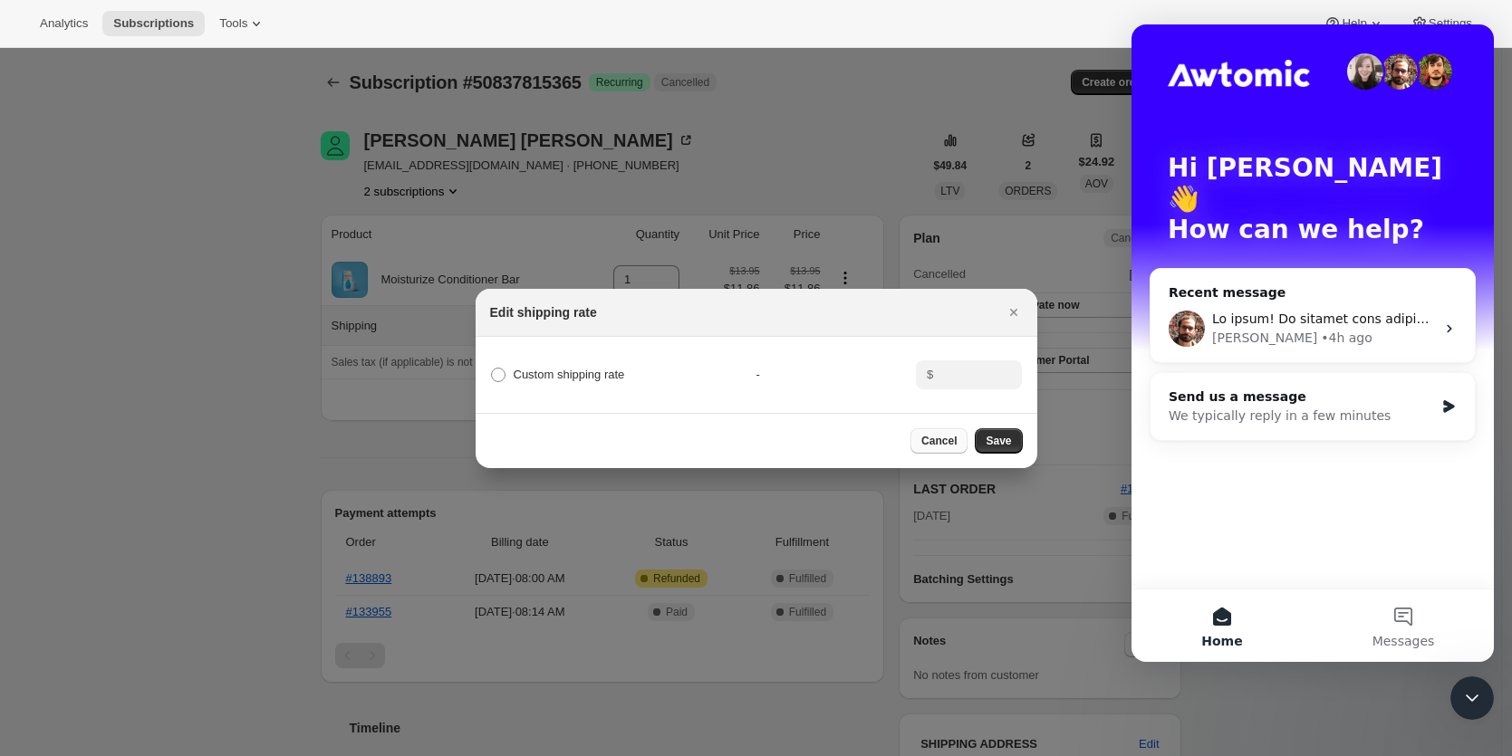
click at [935, 443] on span "Cancel" at bounding box center [938, 441] width 35 height 14
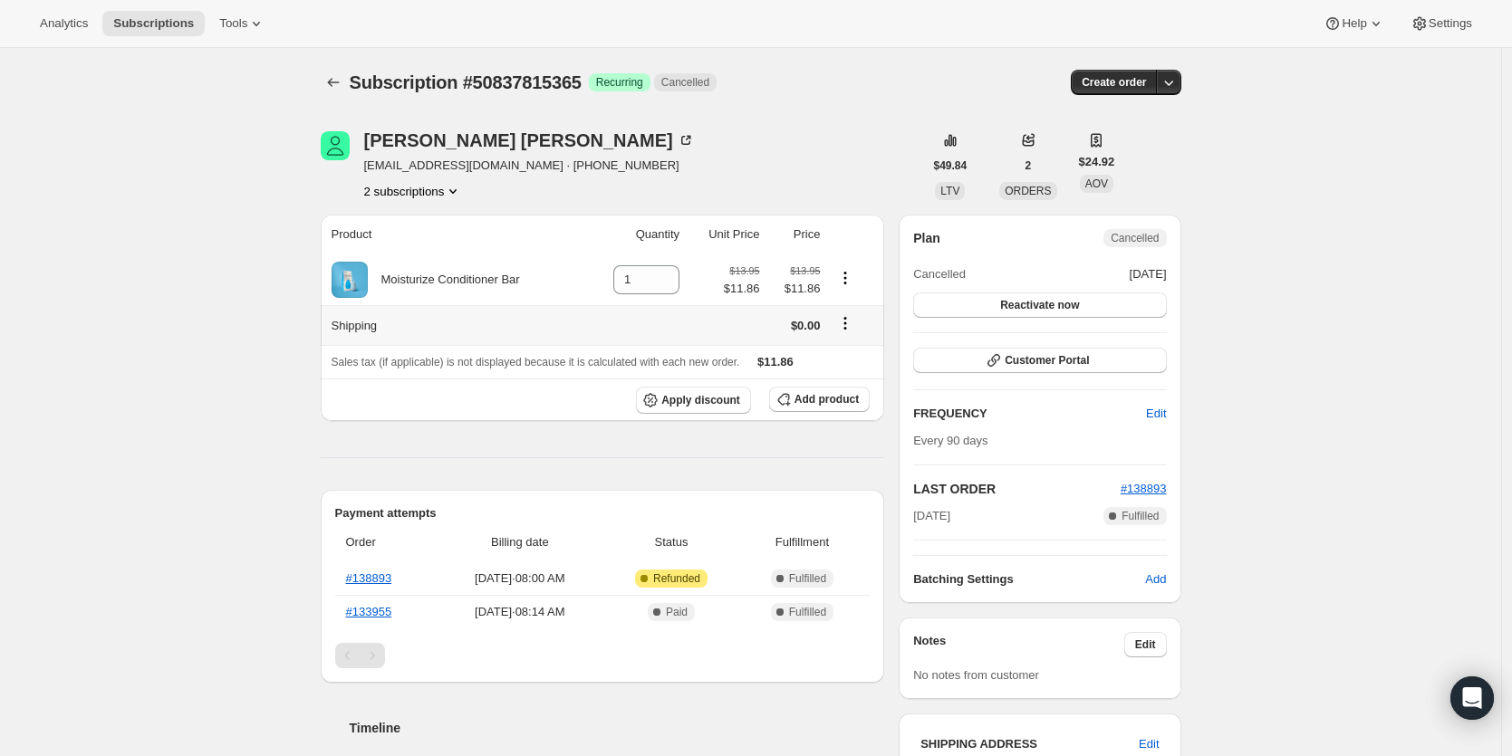
click at [847, 323] on icon "Shipping actions" at bounding box center [845, 324] width 3 height 3
click at [850, 353] on span "Edit shipping rate" at bounding box center [849, 359] width 91 height 14
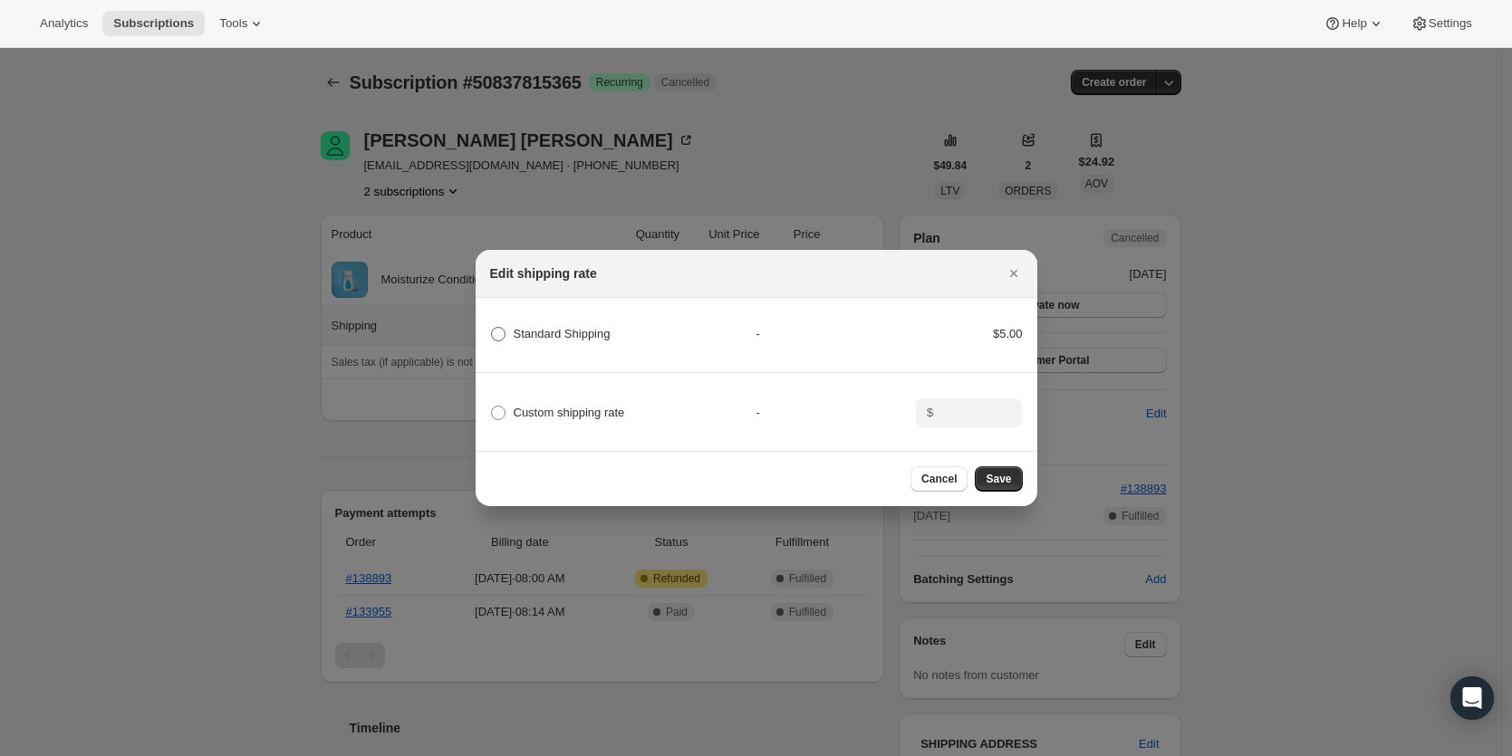
click at [505, 329] on span ":rn:" at bounding box center [498, 334] width 16 height 16
click at [492, 328] on Shipping "Standard Shipping" at bounding box center [491, 327] width 1 height 1
radio Shipping "true"
click at [996, 480] on span "Save" at bounding box center [998, 479] width 25 height 14
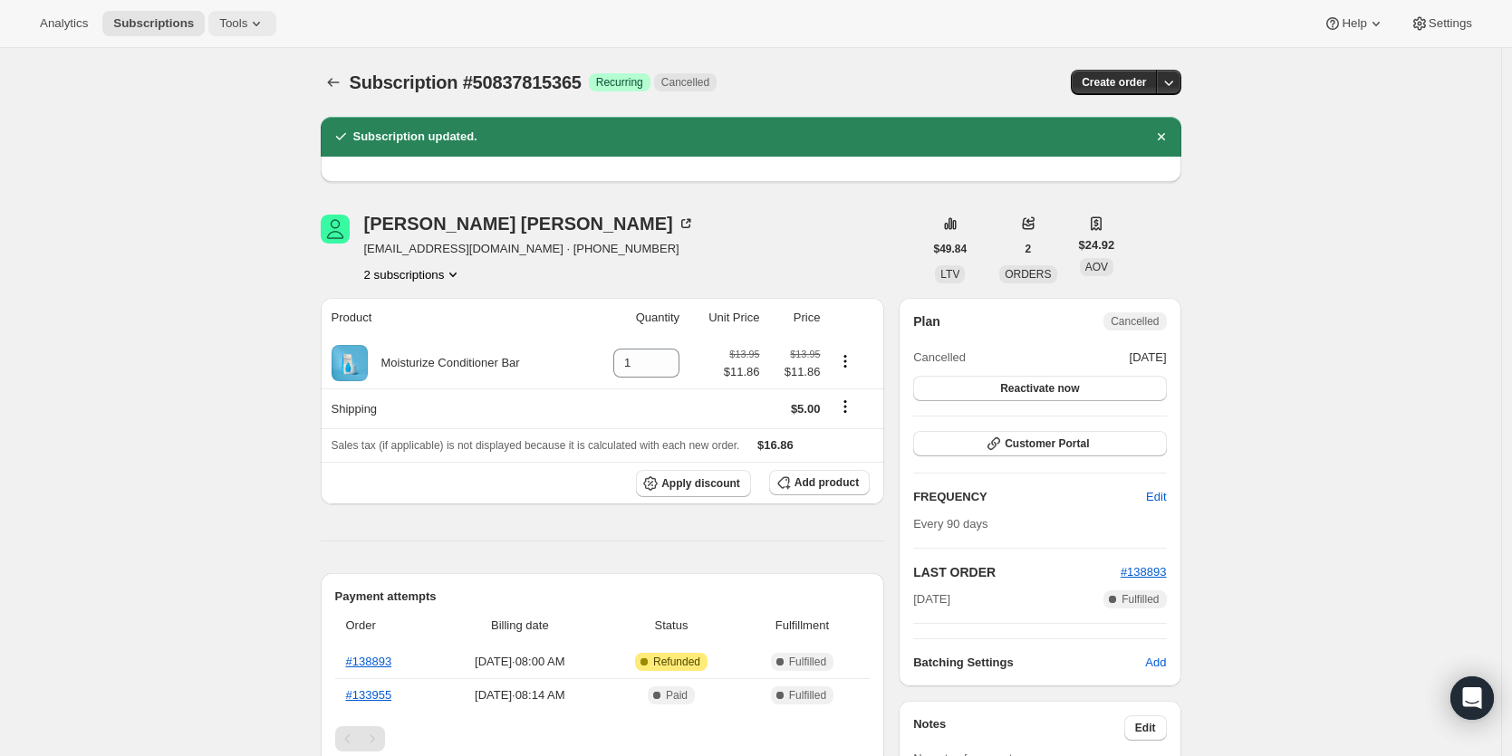
click at [244, 31] on button "Tools" at bounding box center [242, 23] width 68 height 25
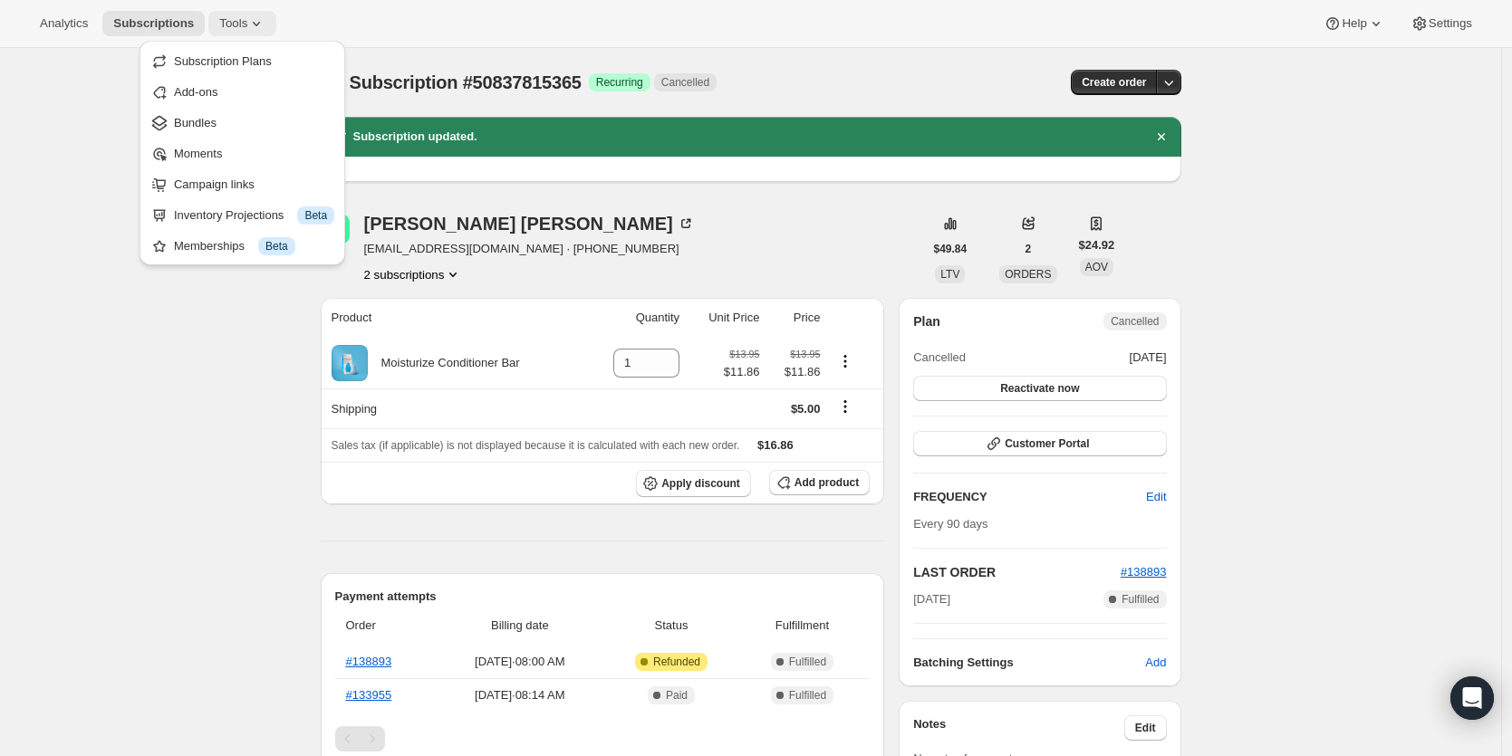
click at [247, 24] on span "Tools" at bounding box center [233, 23] width 28 height 14
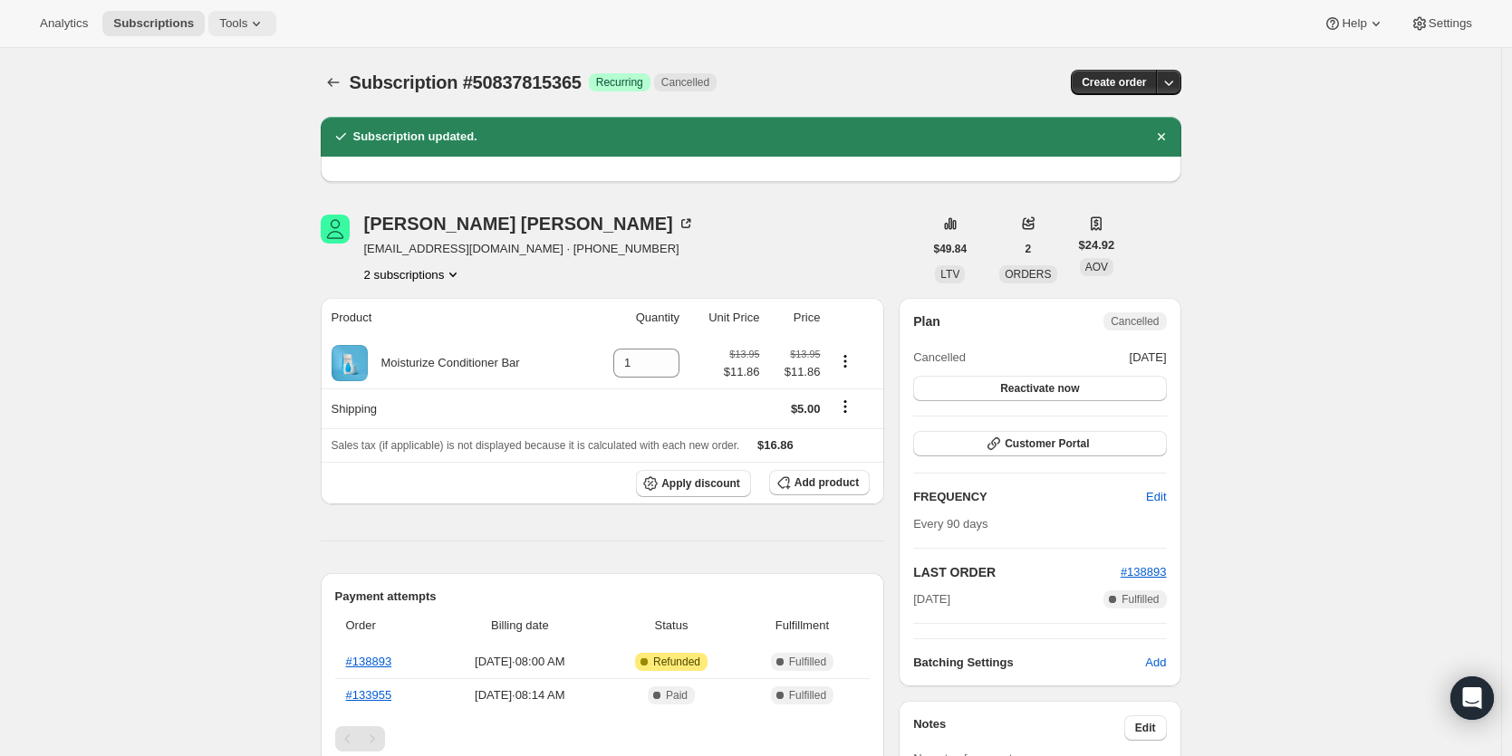
click at [247, 24] on span "Tools" at bounding box center [233, 23] width 28 height 14
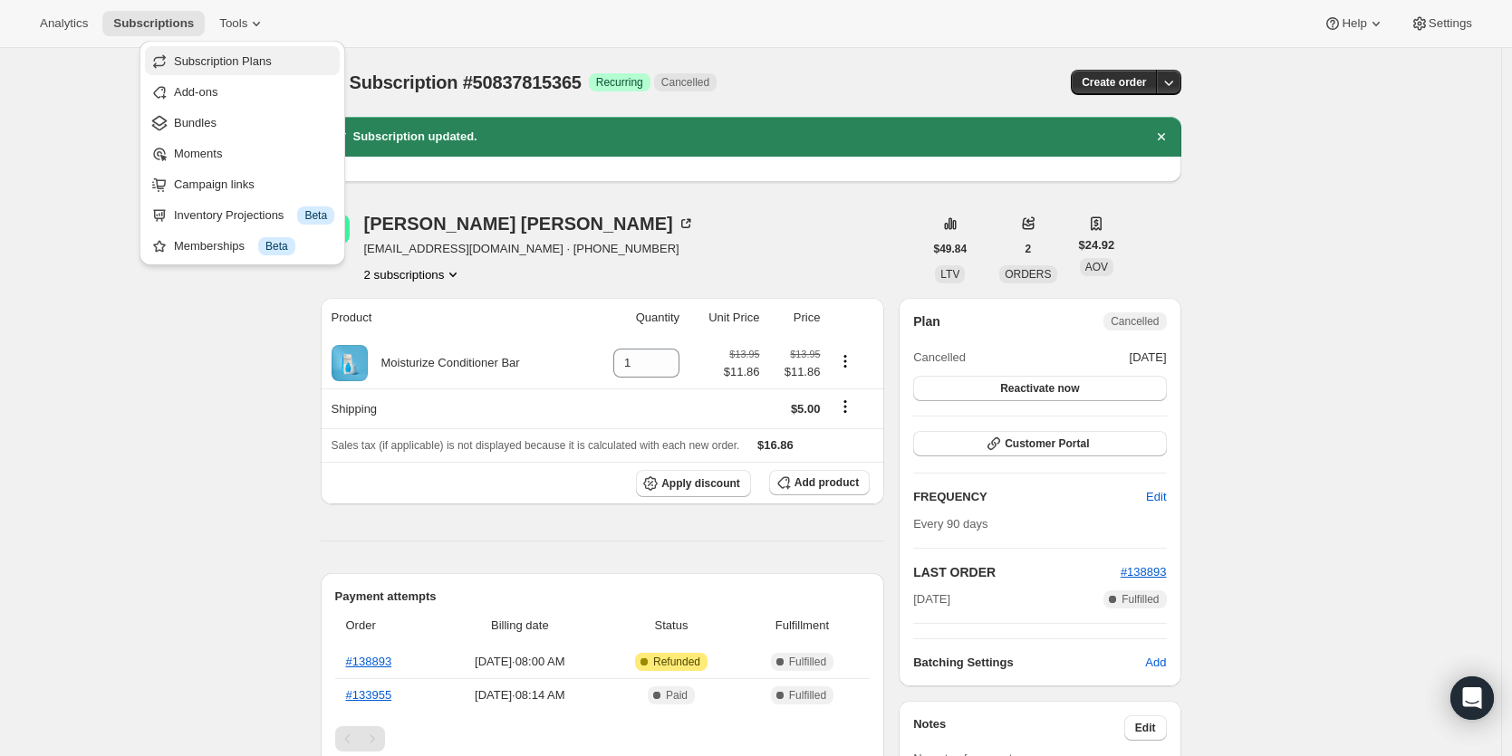
click at [248, 57] on span "Subscription Plans" at bounding box center [223, 61] width 98 height 14
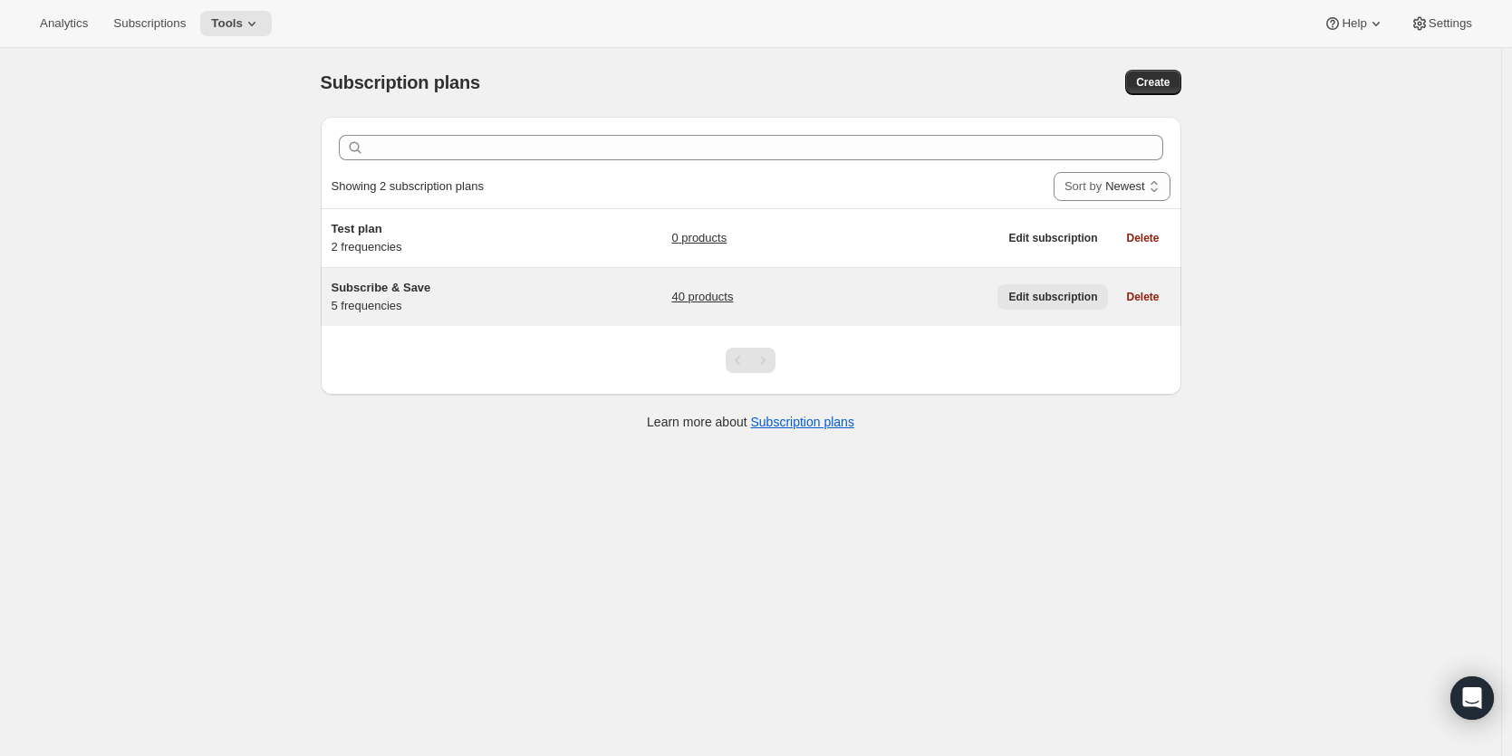
click at [1040, 293] on span "Edit subscription" at bounding box center [1052, 297] width 89 height 14
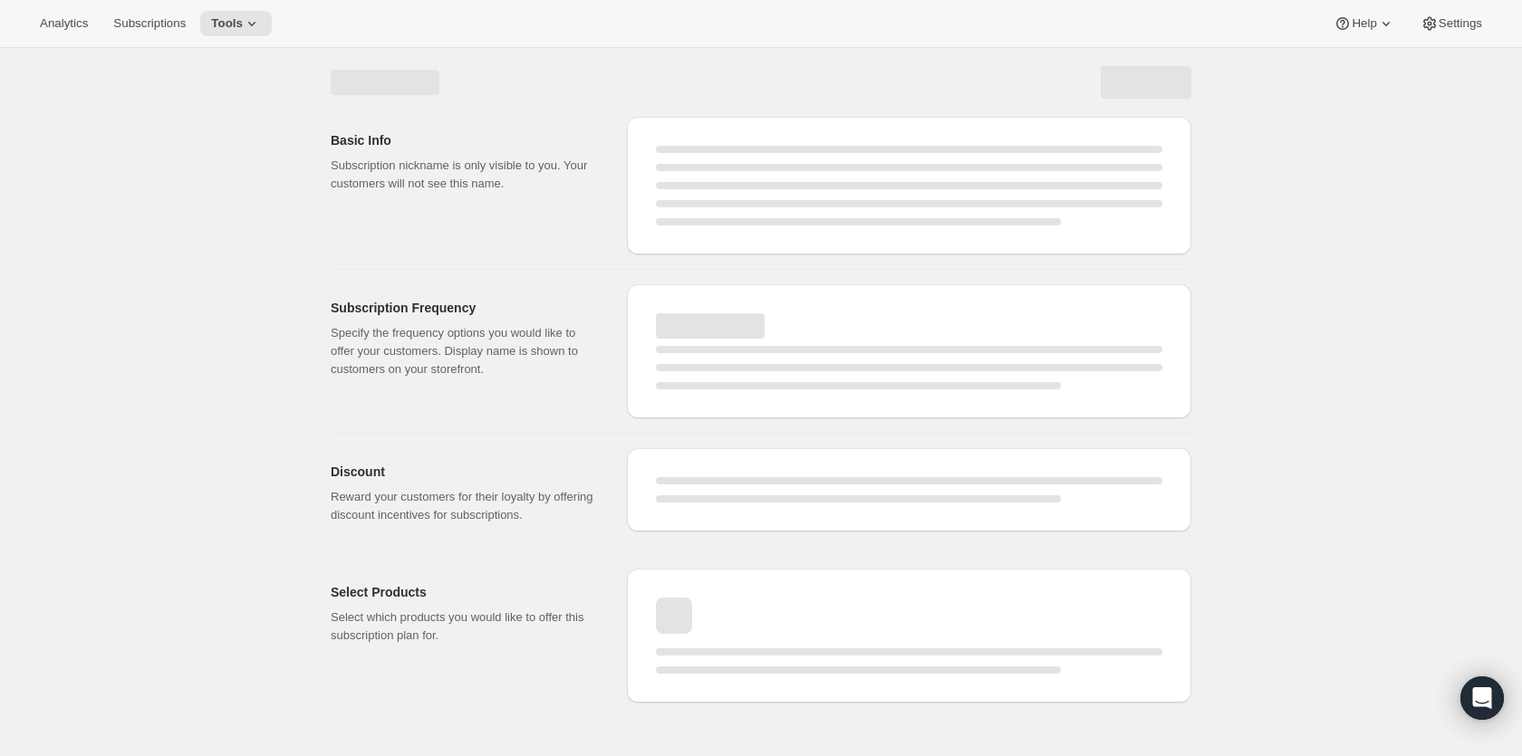
select select "WEEK"
select select "MONTH"
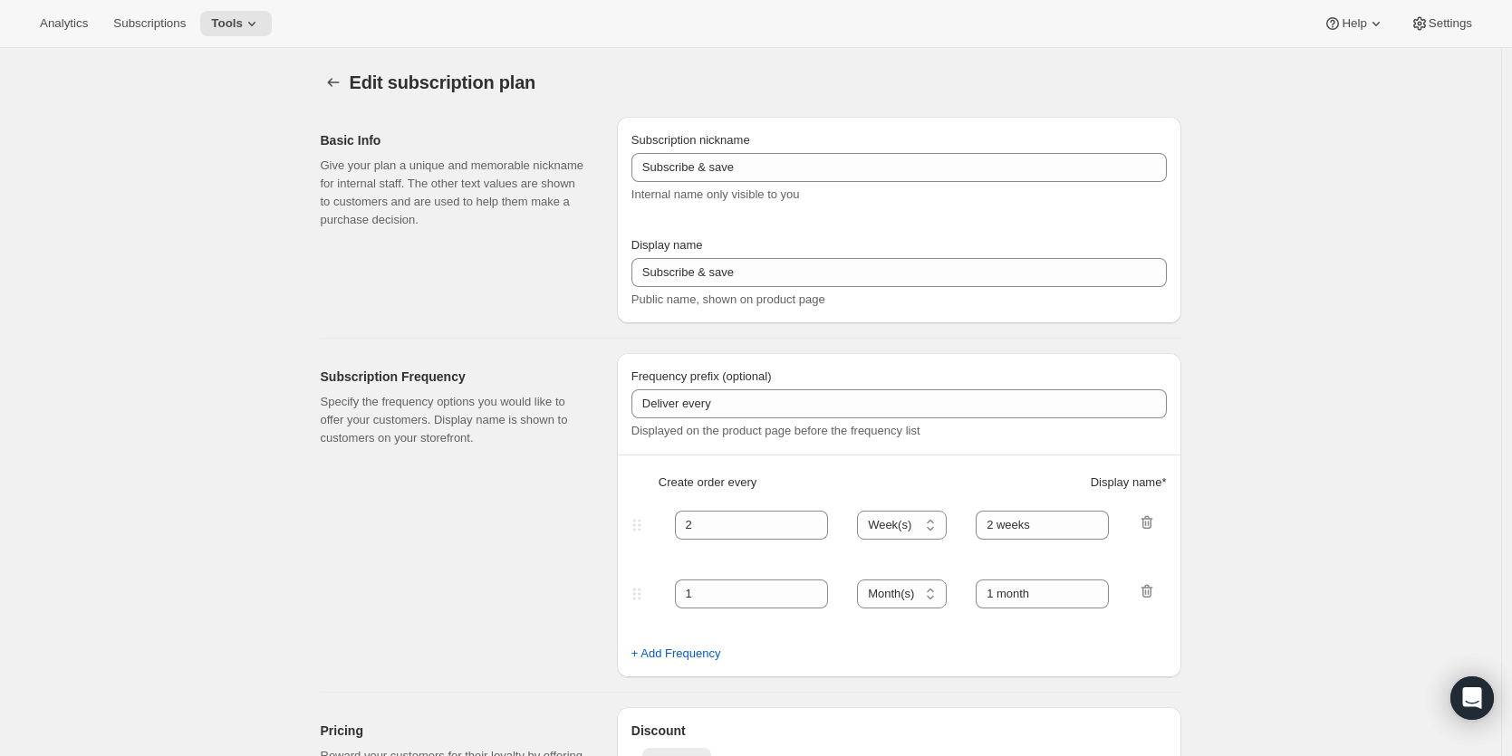
type input "Subscribe & Save"
type input "Subscribe & Save 15%"
type input "45"
select select "DAY"
type input "45 Days"
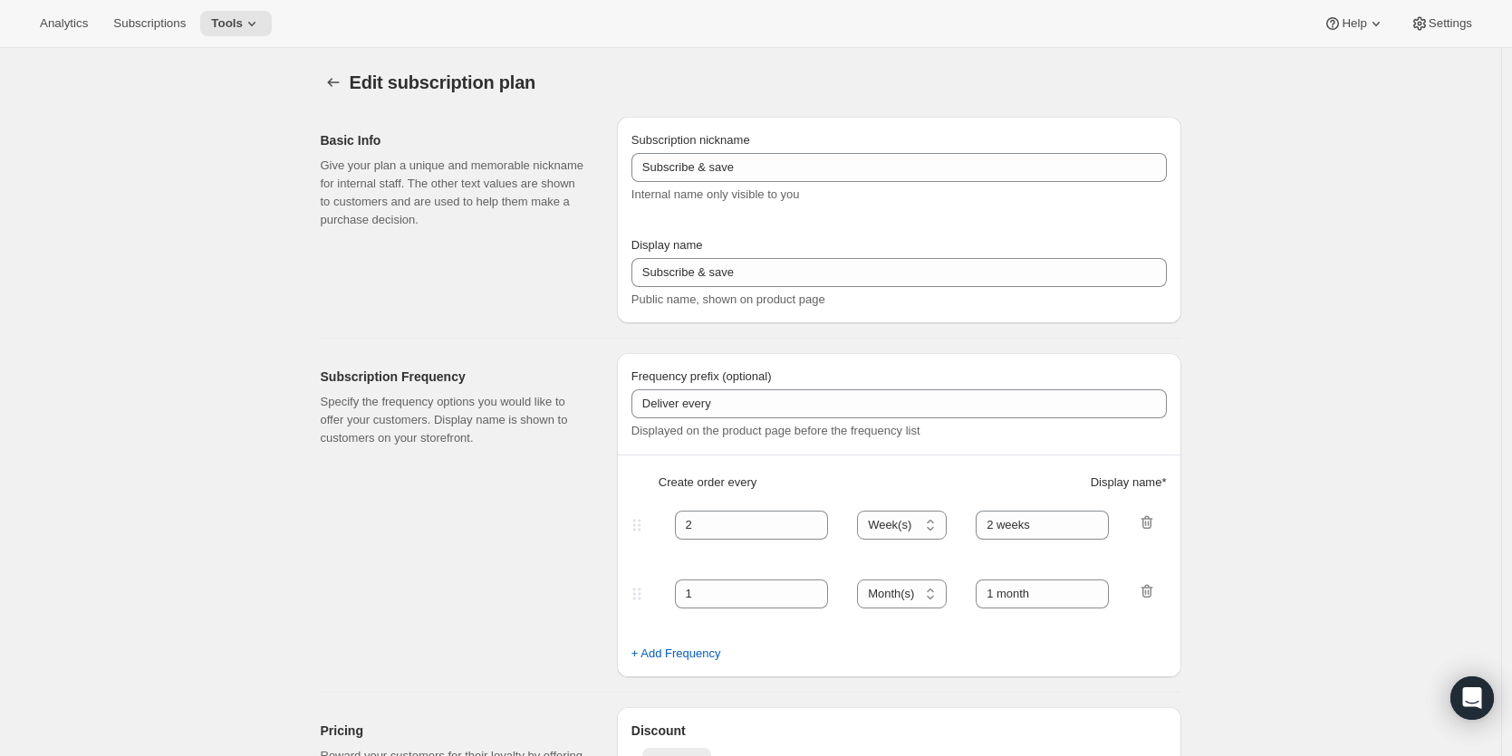
type input "60"
select select "DAY"
type input "60 Days"
type input "15"
type input "No obligation, modify or cancel anytime!"
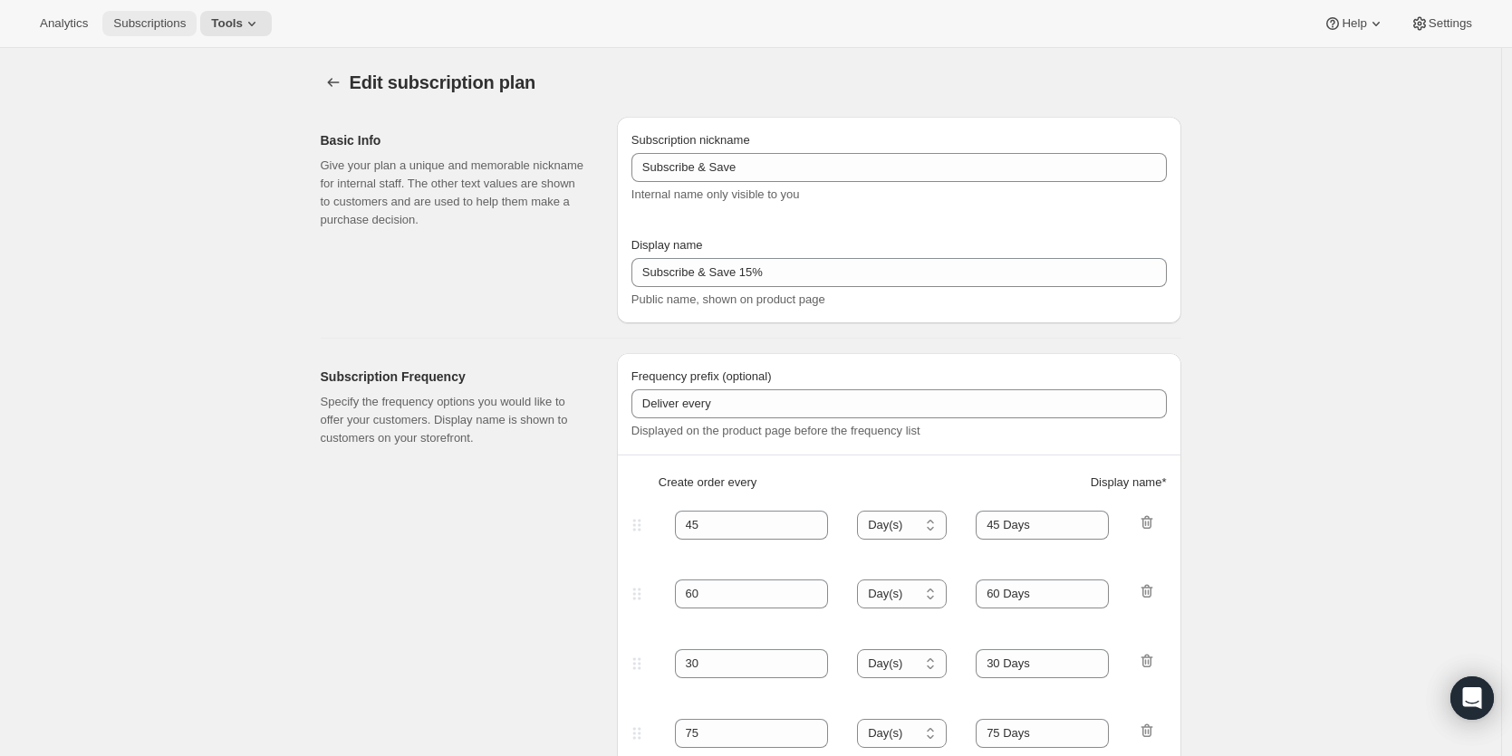
click at [168, 26] on span "Subscriptions" at bounding box center [149, 23] width 72 height 14
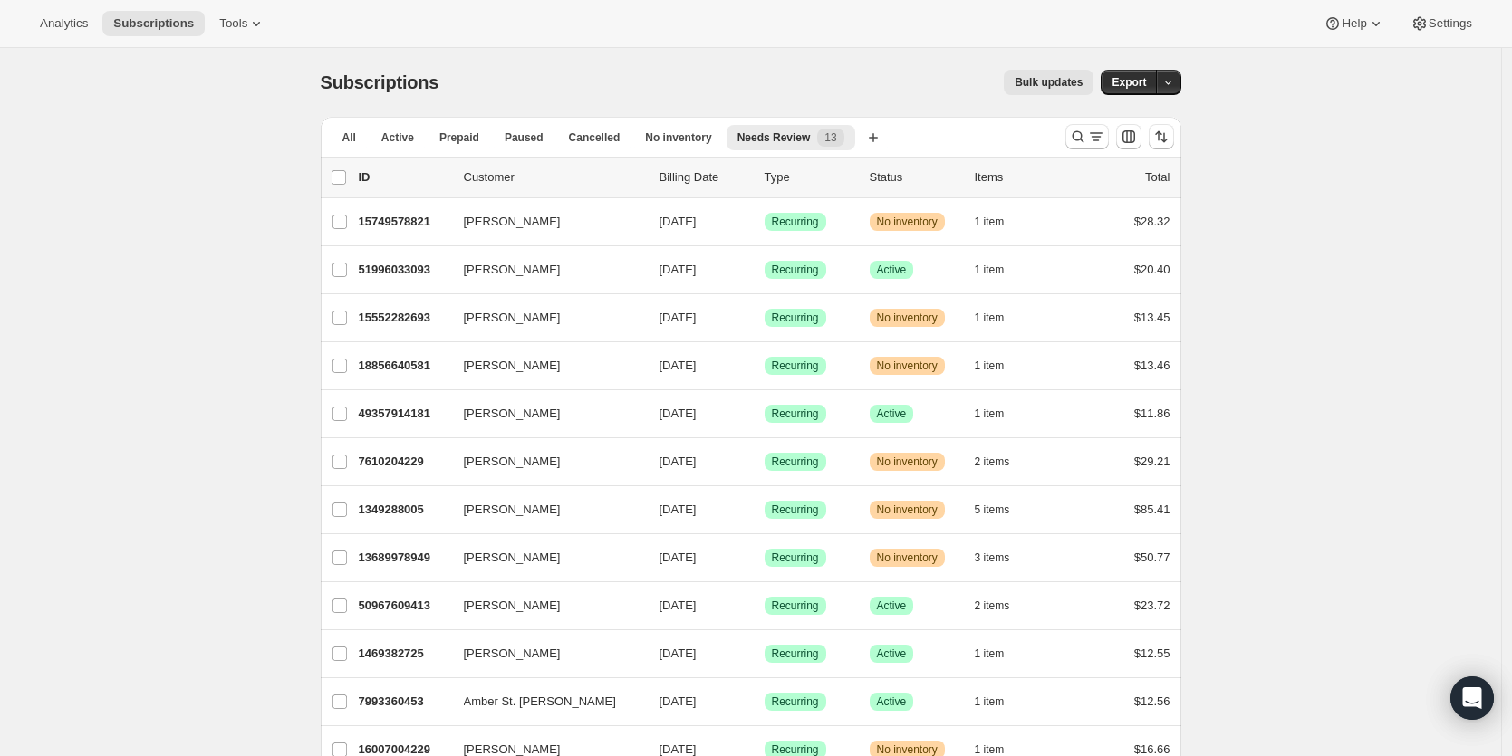
click at [1059, 83] on span "Bulk updates" at bounding box center [1049, 82] width 68 height 14
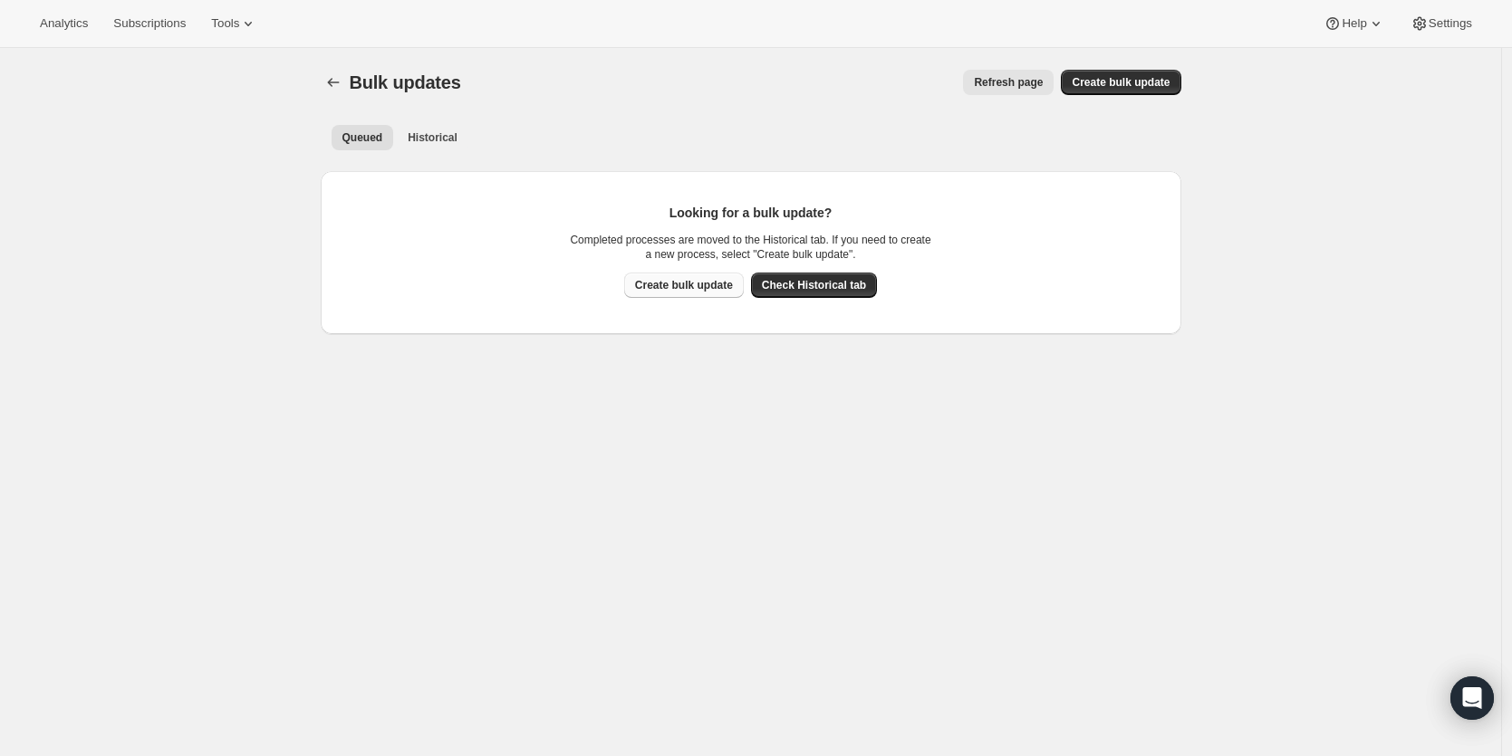
click at [689, 281] on span "Create bulk update" at bounding box center [684, 285] width 98 height 14
select select "10"
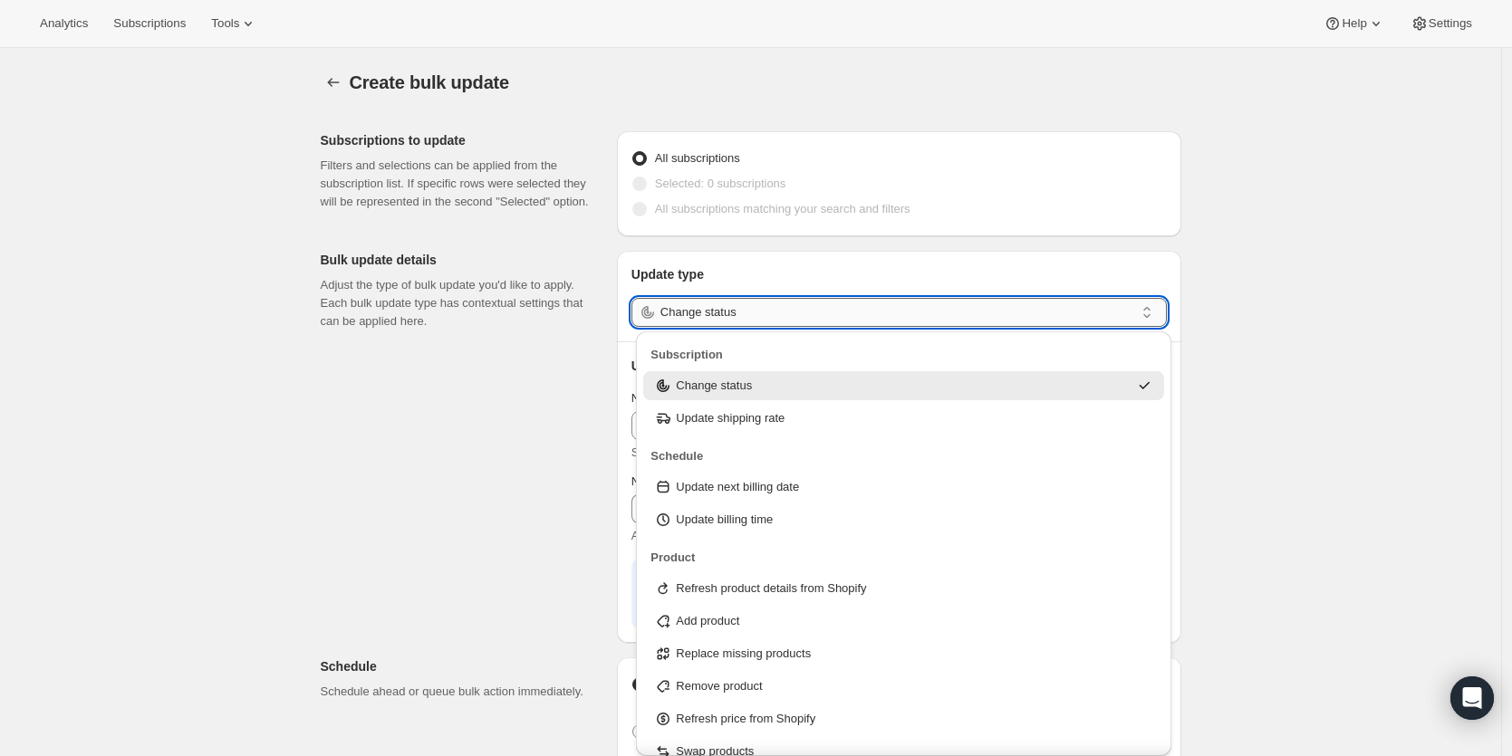
click at [822, 313] on input "Change status" at bounding box center [897, 312] width 474 height 29
click at [780, 419] on p "Update shipping rate" at bounding box center [730, 418] width 109 height 18
type input "Update shipping rate"
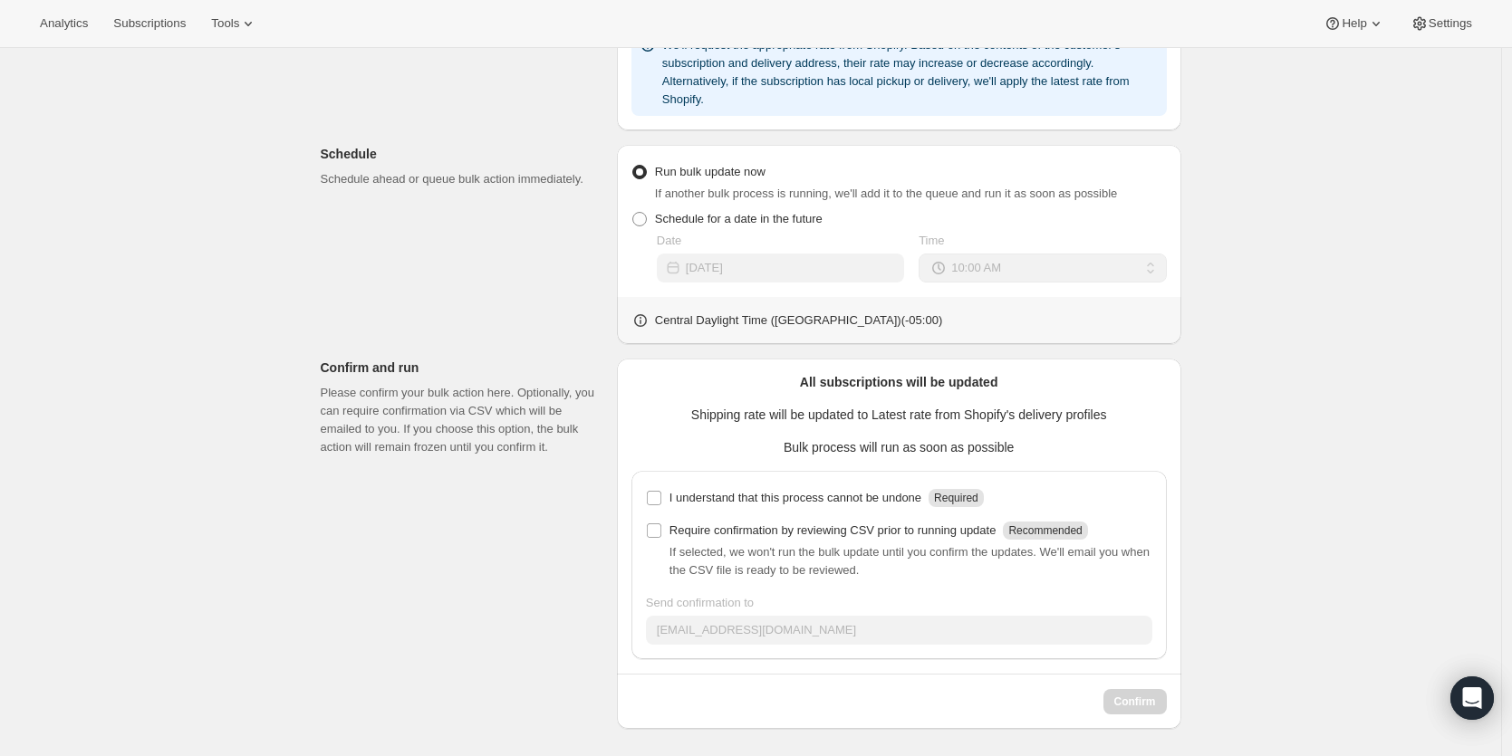
scroll to position [478, 0]
click at [661, 494] on input "I understand that this process cannot be undone Required" at bounding box center [654, 496] width 14 height 14
checkbox input "true"
click at [1142, 698] on span "Confirm" at bounding box center [1135, 700] width 42 height 14
